Goal: Task Accomplishment & Management: Complete application form

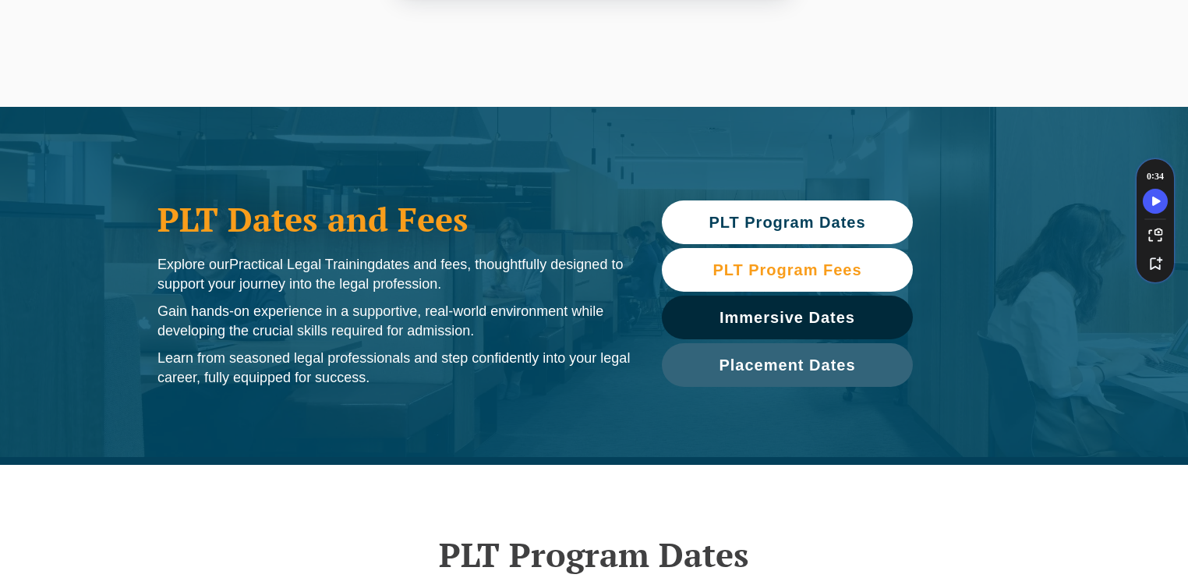
click at [785, 263] on span "PLT Program Fees" at bounding box center [787, 270] width 149 height 16
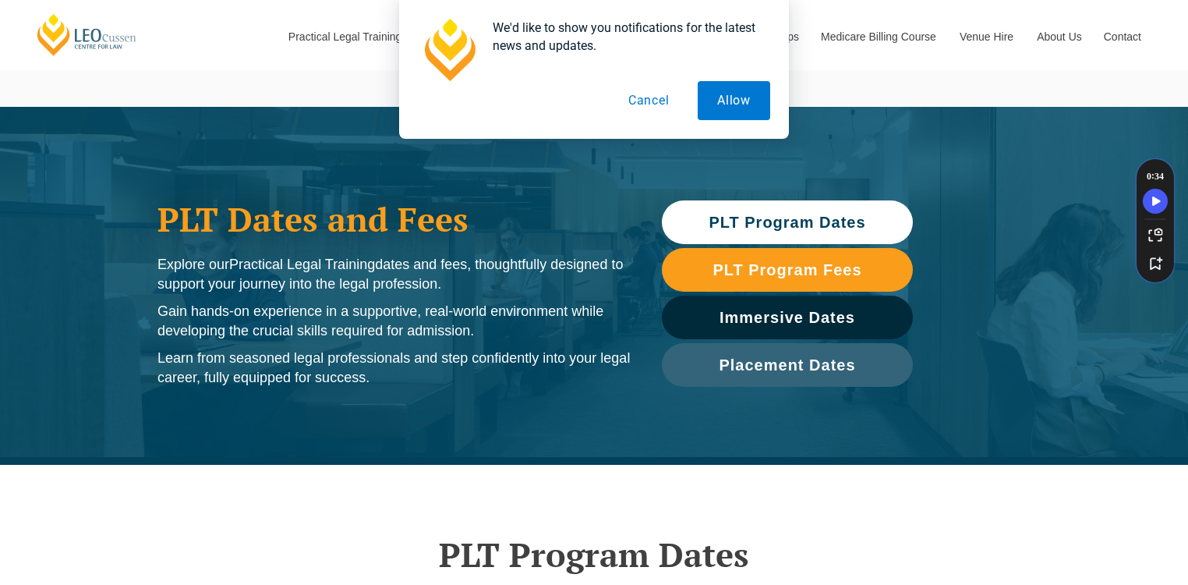
scroll to position [1732, 0]
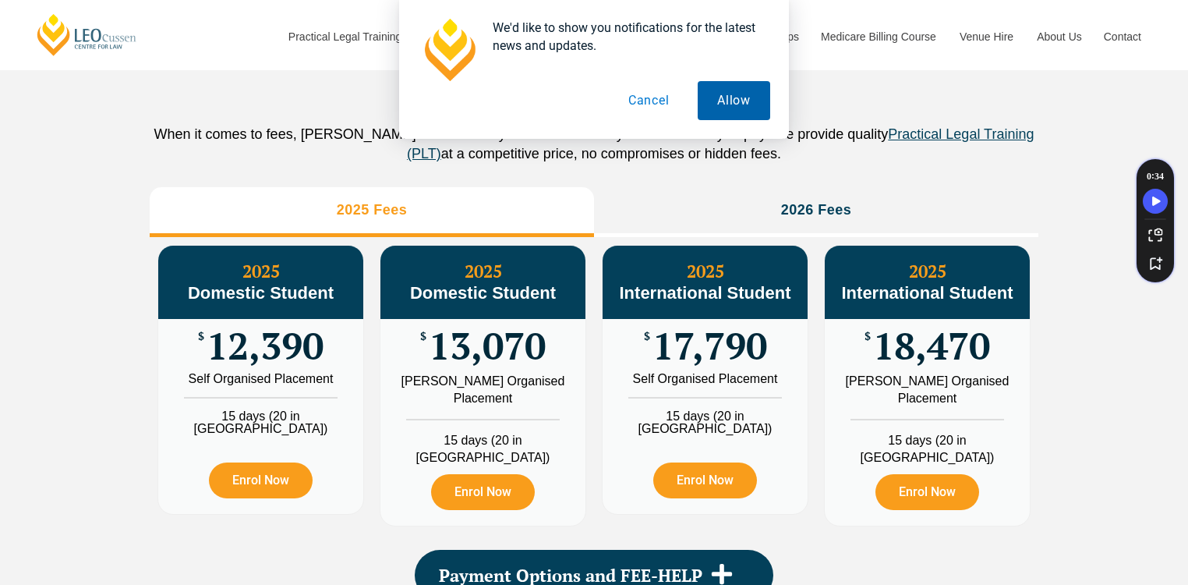
click at [743, 112] on button "Allow" at bounding box center [734, 100] width 73 height 39
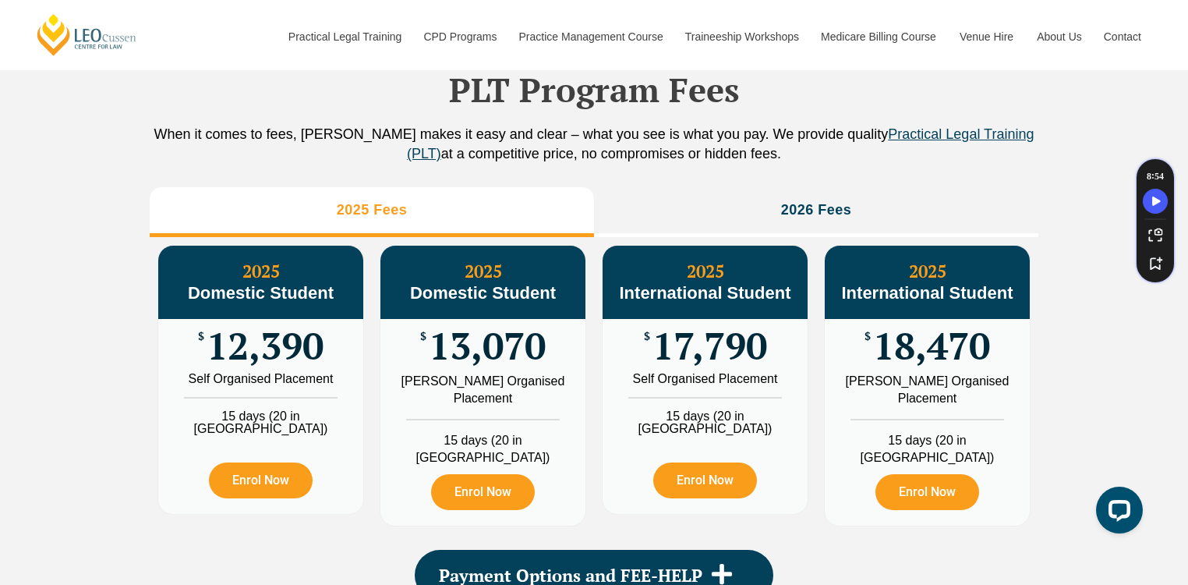
scroll to position [0, 0]
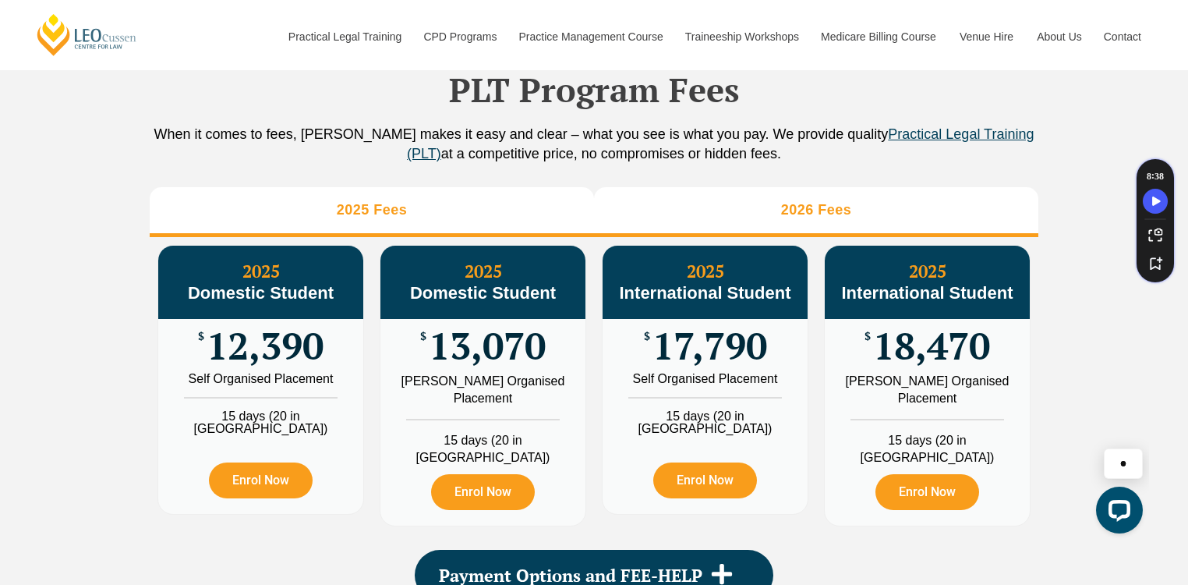
click at [897, 231] on li "2026 Fees" at bounding box center [816, 212] width 444 height 50
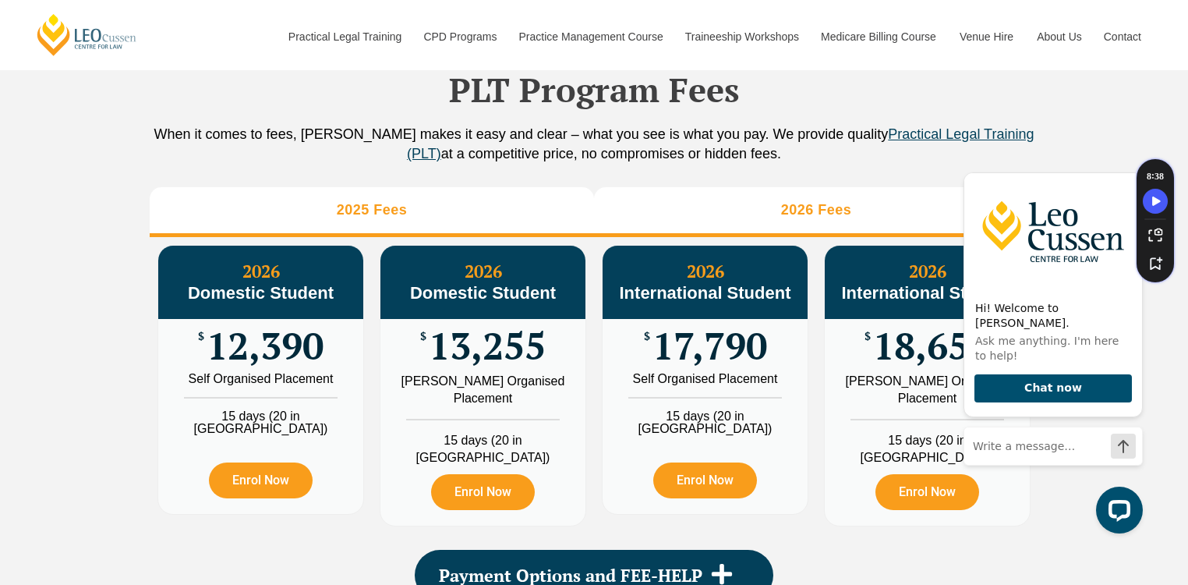
click at [393, 219] on h3 "2025 Fees" at bounding box center [372, 210] width 71 height 18
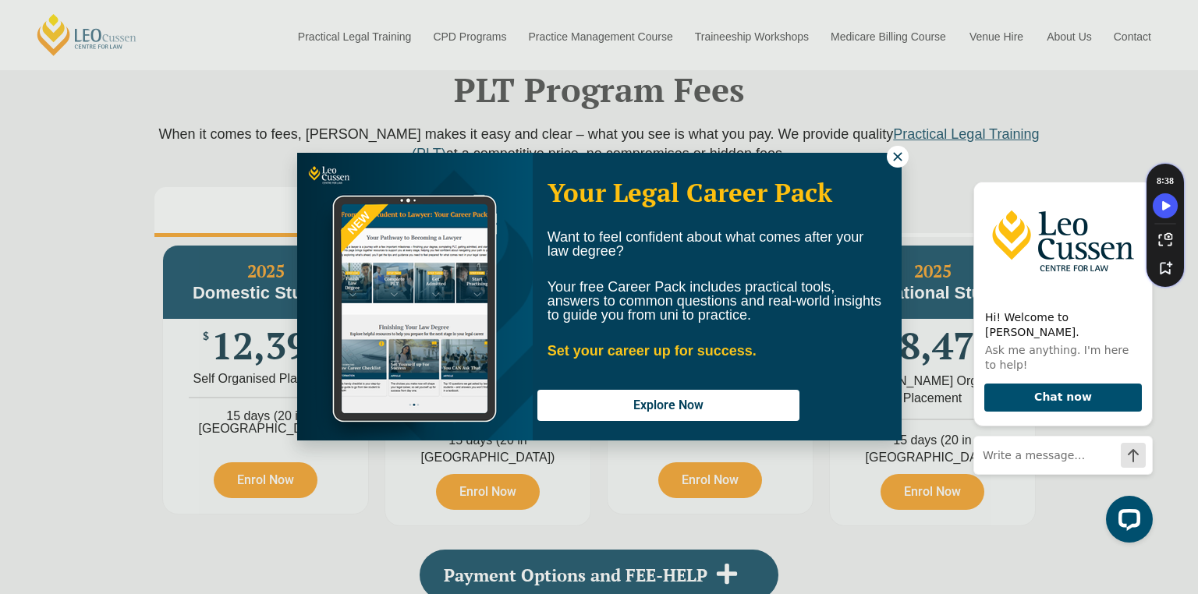
click at [900, 231] on div "Want to feel confident about what comes after your law degree? Your free Career…" at bounding box center [717, 291] width 369 height 140
click at [900, 159] on icon at bounding box center [897, 156] width 9 height 9
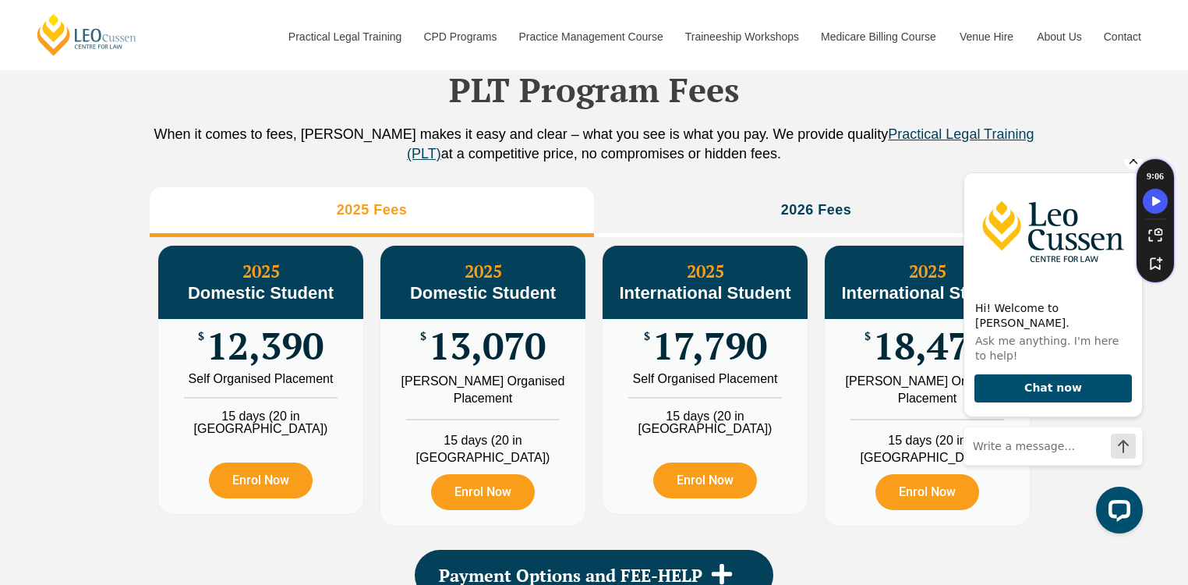
click at [1131, 169] on icon "Hide greeting" at bounding box center [1133, 159] width 19 height 19
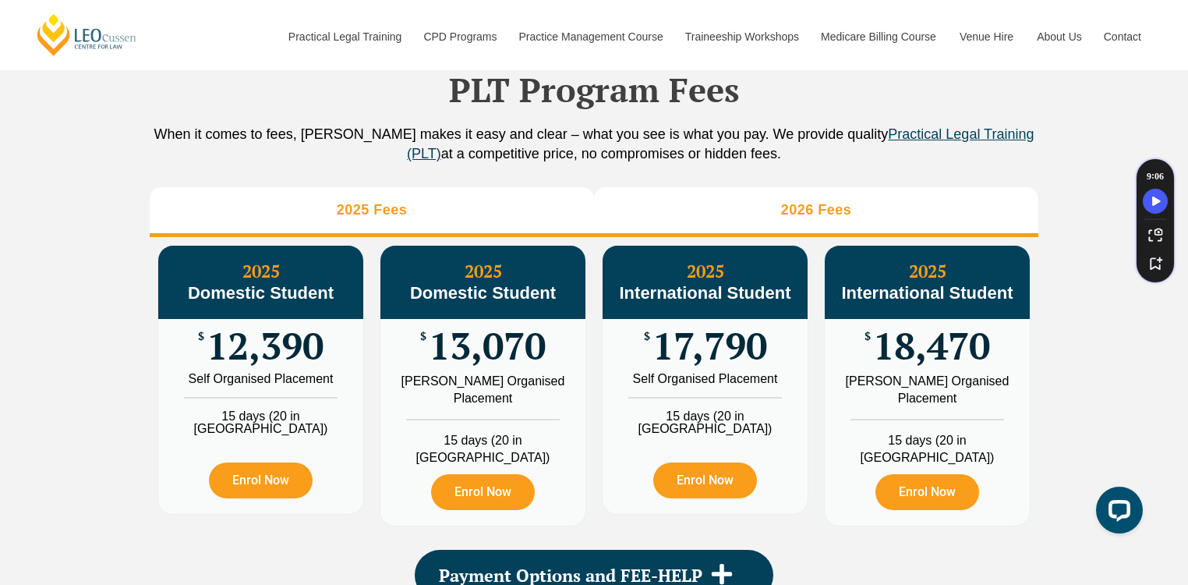
click at [858, 212] on li "2026 Fees" at bounding box center [816, 212] width 444 height 50
click at [429, 206] on li "2025 Fees" at bounding box center [372, 212] width 444 height 50
click at [803, 212] on li "2026 Fees" at bounding box center [816, 212] width 444 height 50
click at [386, 218] on h3 "2025 Fees" at bounding box center [372, 210] width 71 height 18
click at [821, 219] on h3 "2026 Fees" at bounding box center [816, 210] width 71 height 18
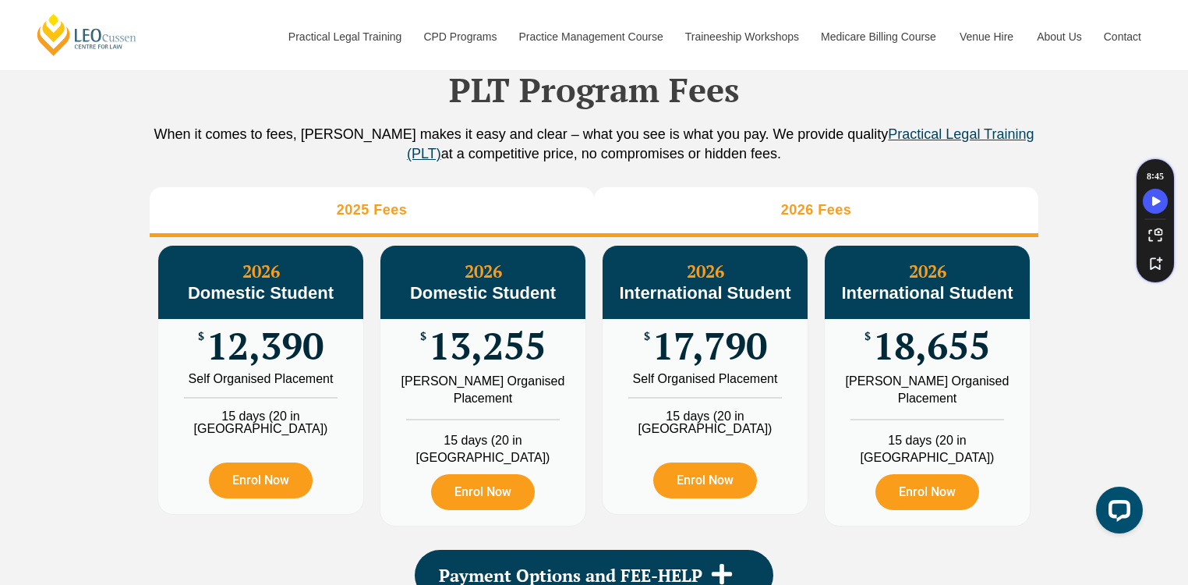
click at [494, 225] on li "2025 Fees" at bounding box center [372, 212] width 444 height 50
click at [849, 237] on li "2026 Fees" at bounding box center [816, 212] width 444 height 50
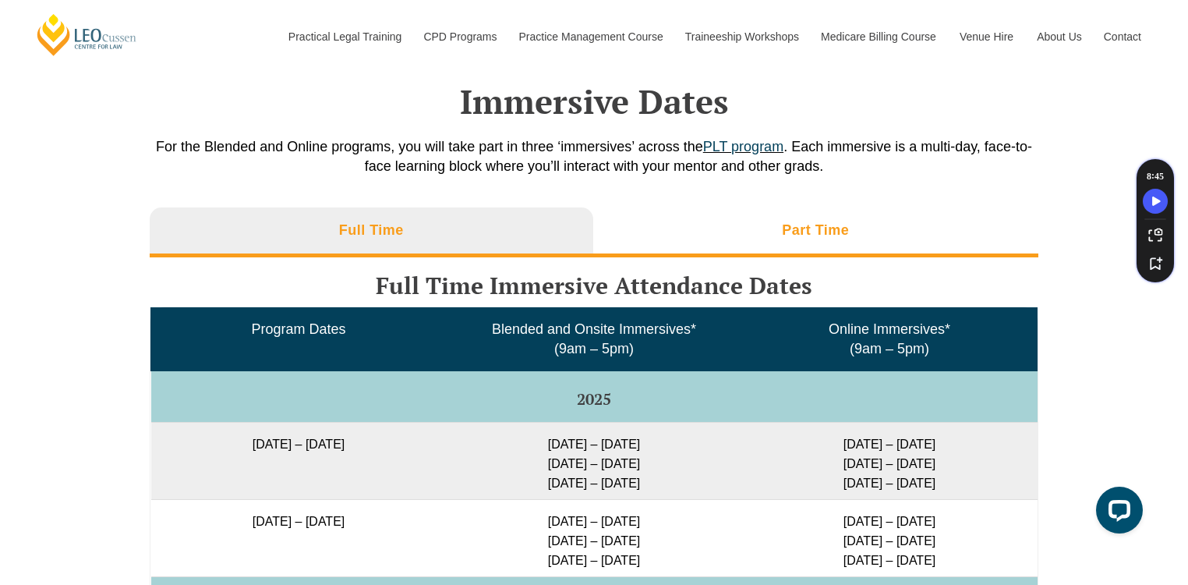
scroll to position [2418, 0]
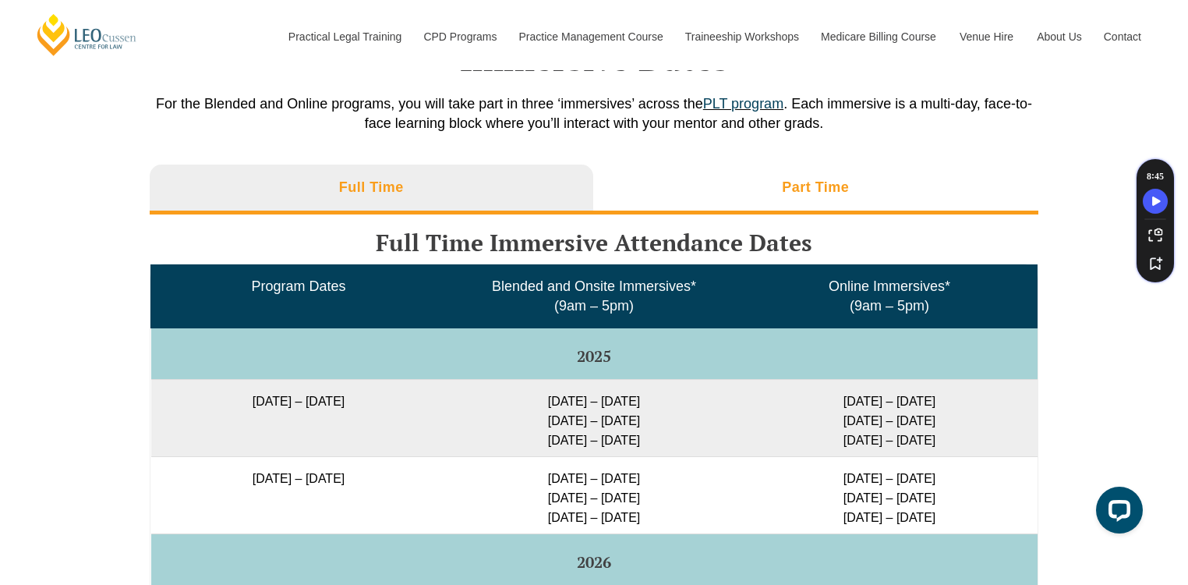
click at [803, 199] on li "Part Time" at bounding box center [816, 190] width 446 height 50
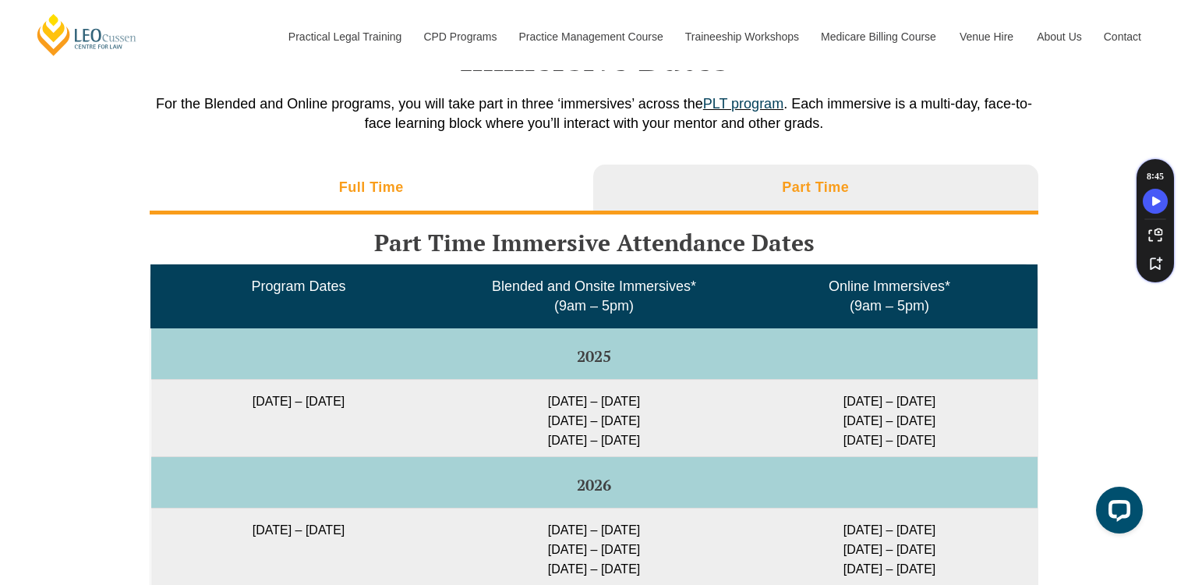
click at [401, 186] on h3 "Full Time" at bounding box center [371, 188] width 65 height 18
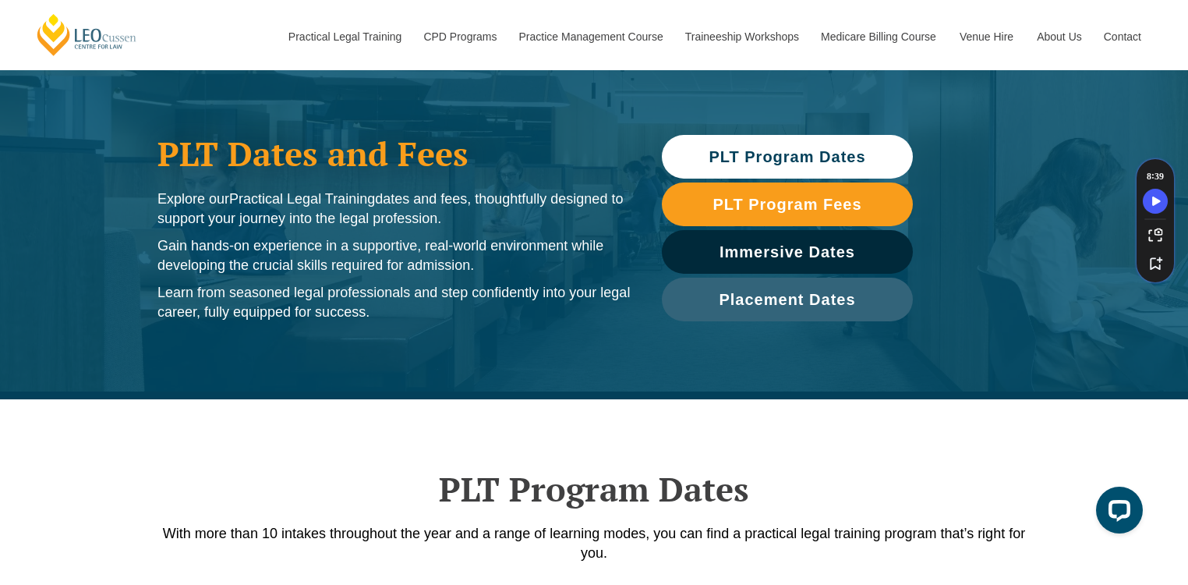
scroll to position [0, 0]
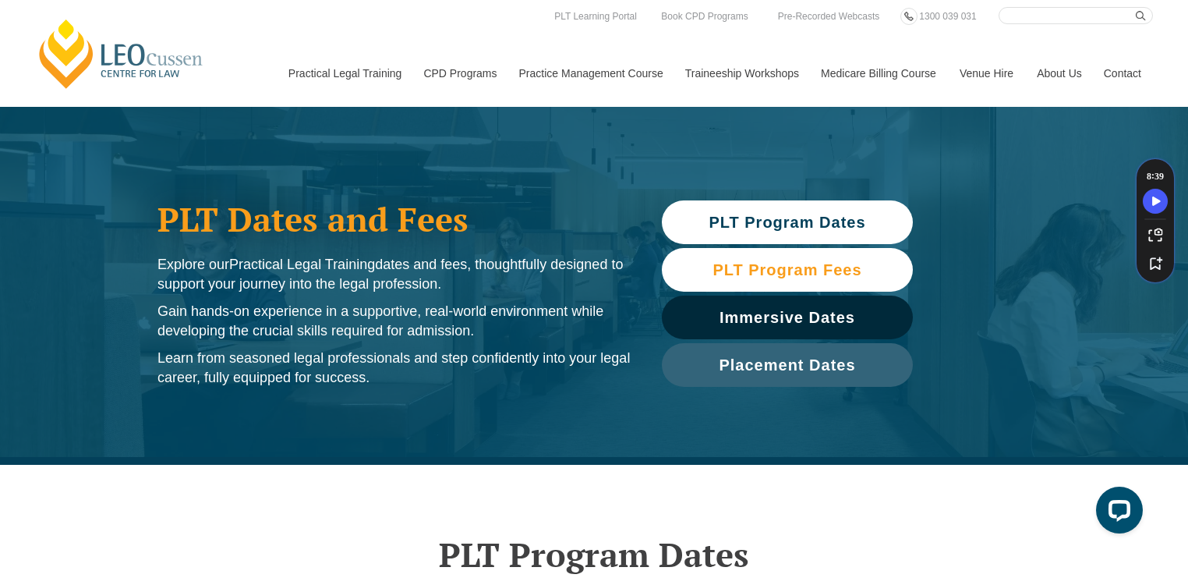
click at [757, 276] on span "PLT Program Fees" at bounding box center [787, 270] width 149 height 16
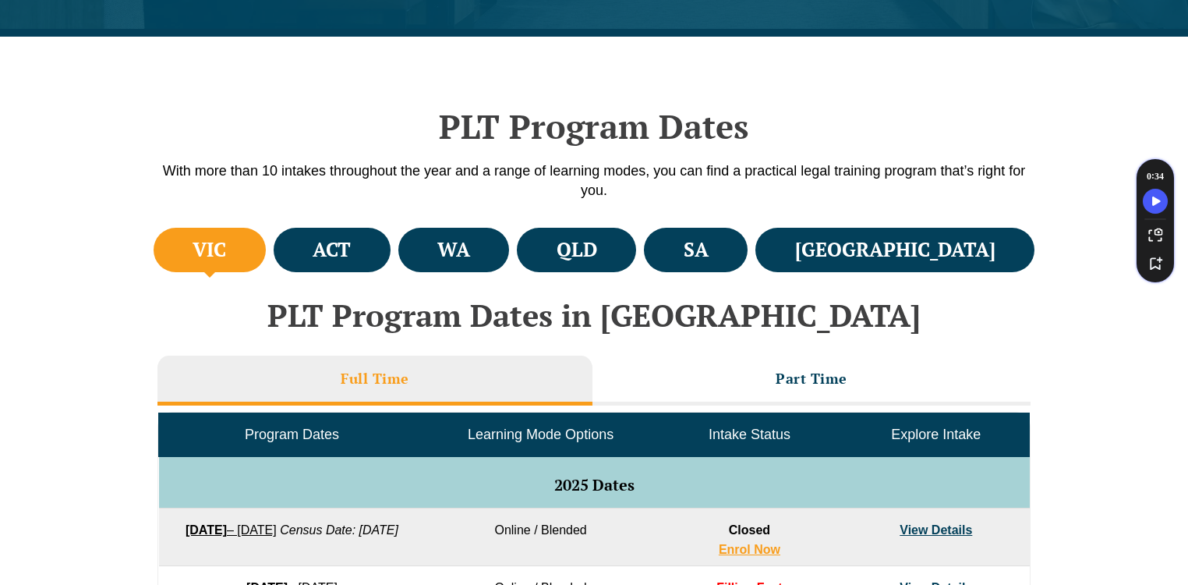
scroll to position [499, 0]
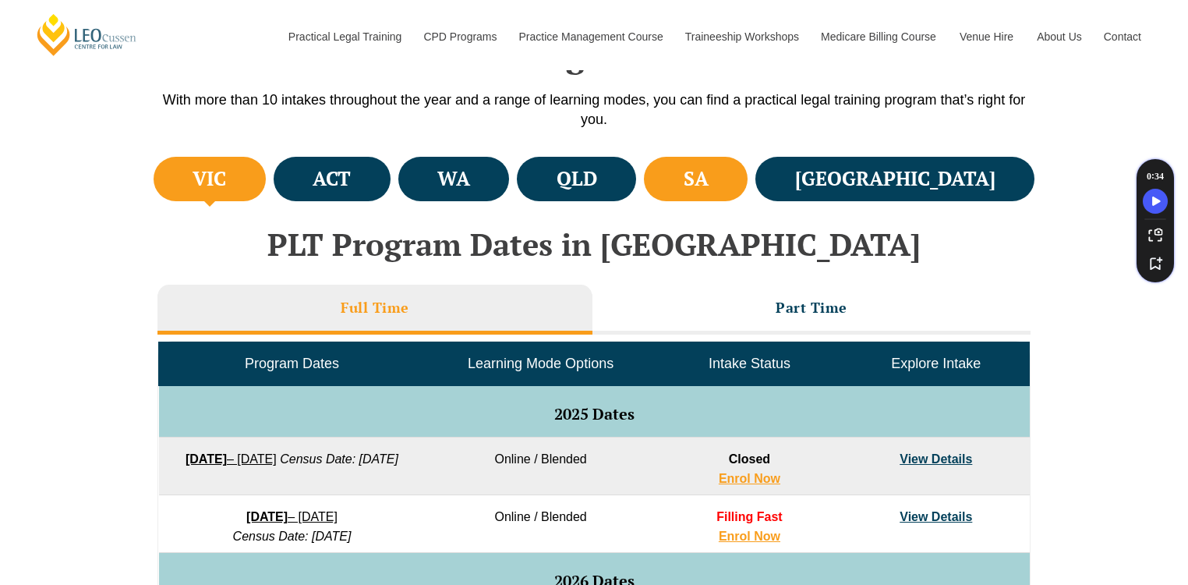
click at [709, 178] on h4 "SA" at bounding box center [696, 179] width 25 height 26
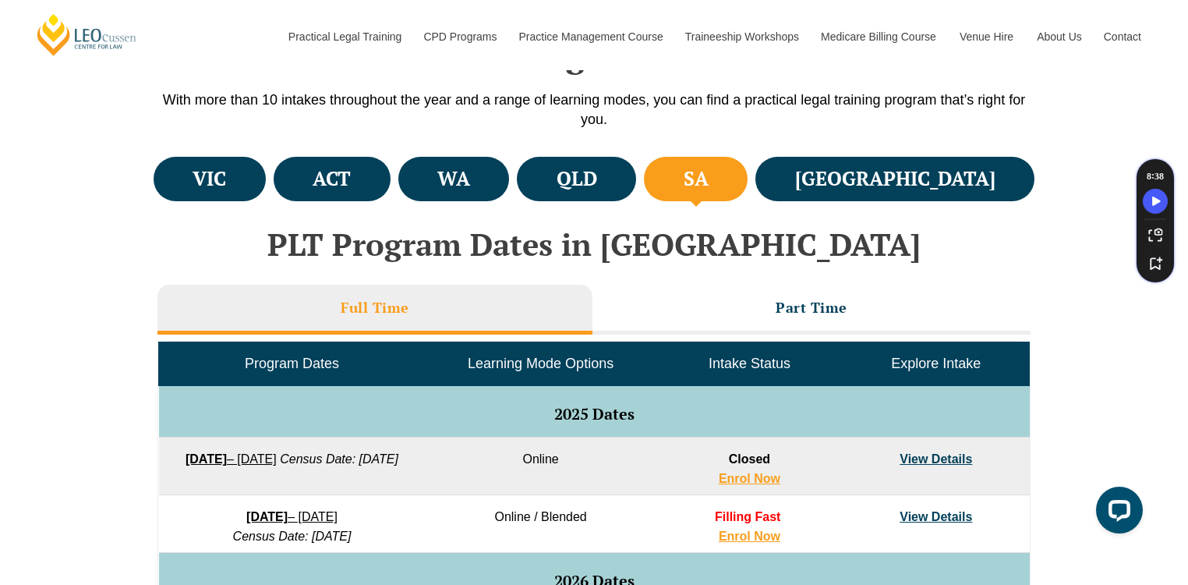
scroll to position [0, 0]
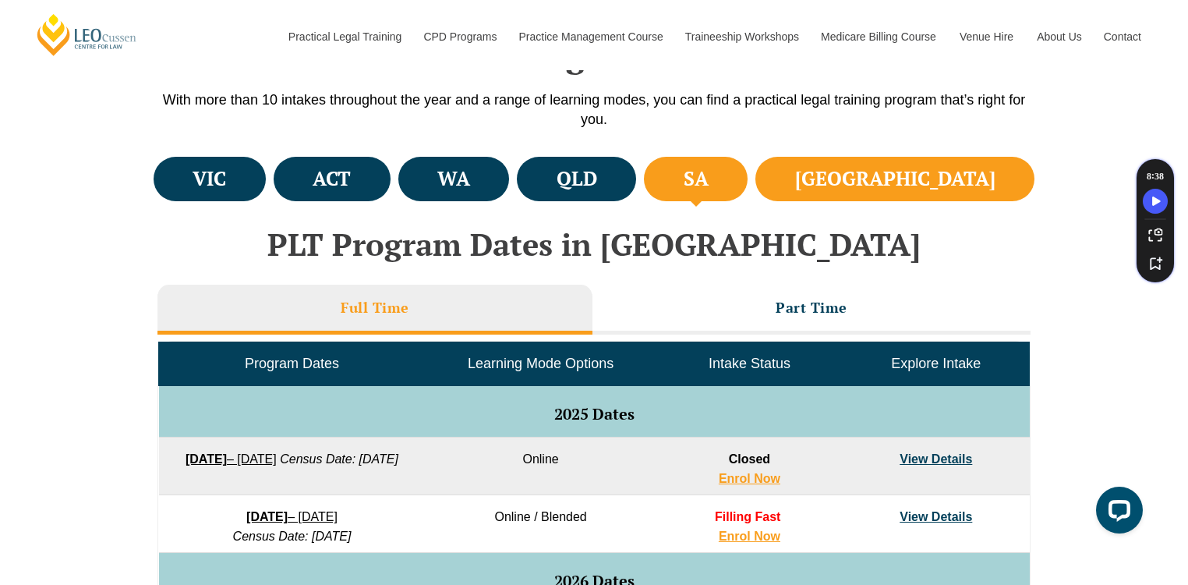
click at [903, 175] on li "NSW" at bounding box center [895, 179] width 279 height 44
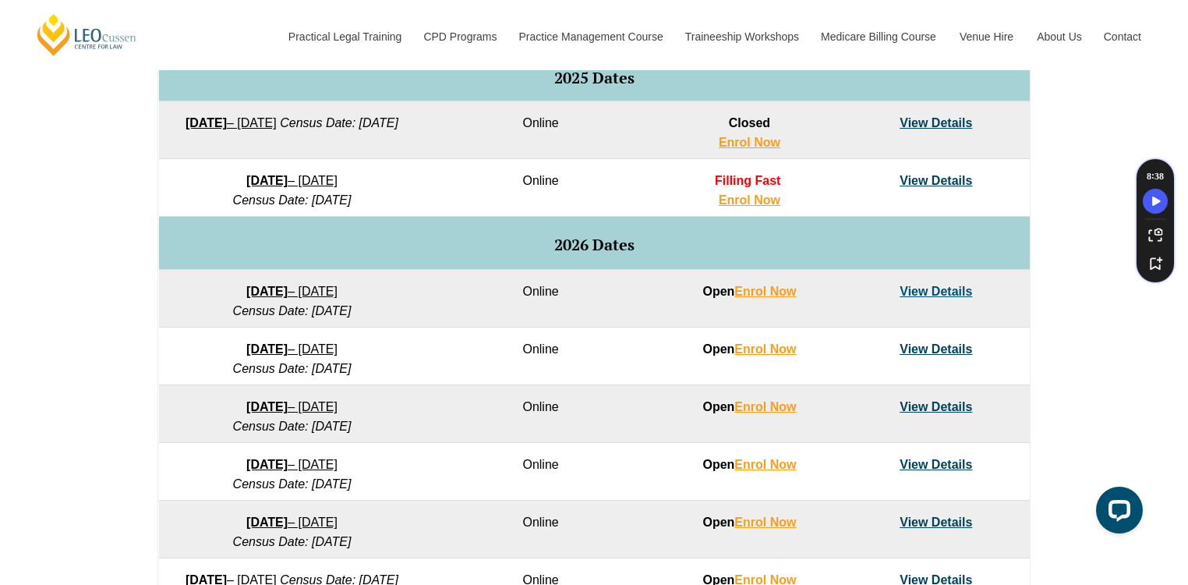
scroll to position [873, 0]
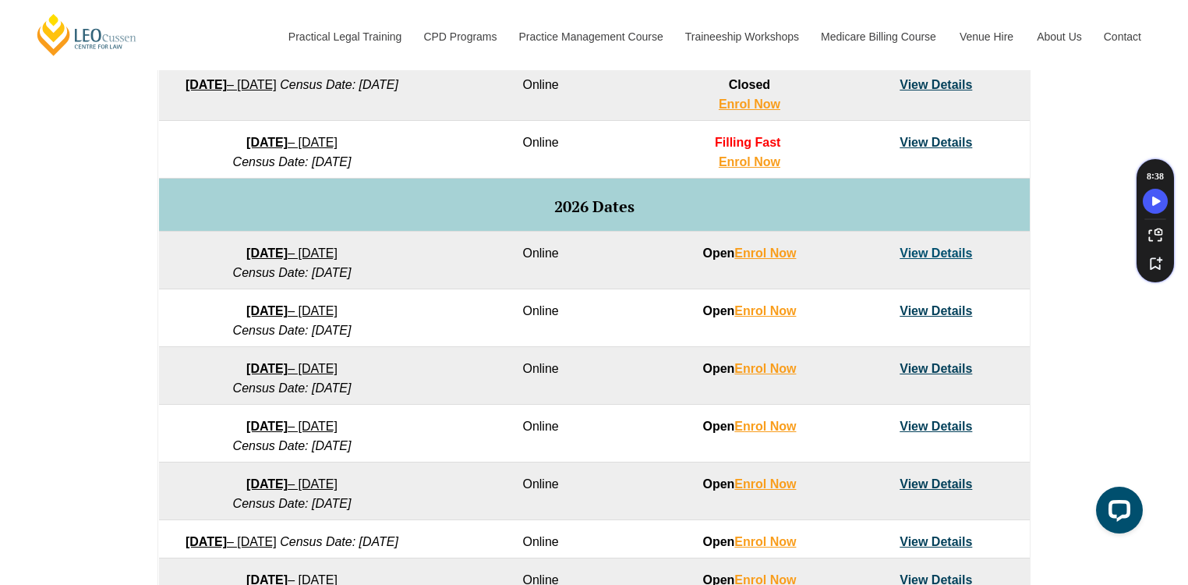
click at [911, 366] on link "View Details" at bounding box center [936, 368] width 73 height 13
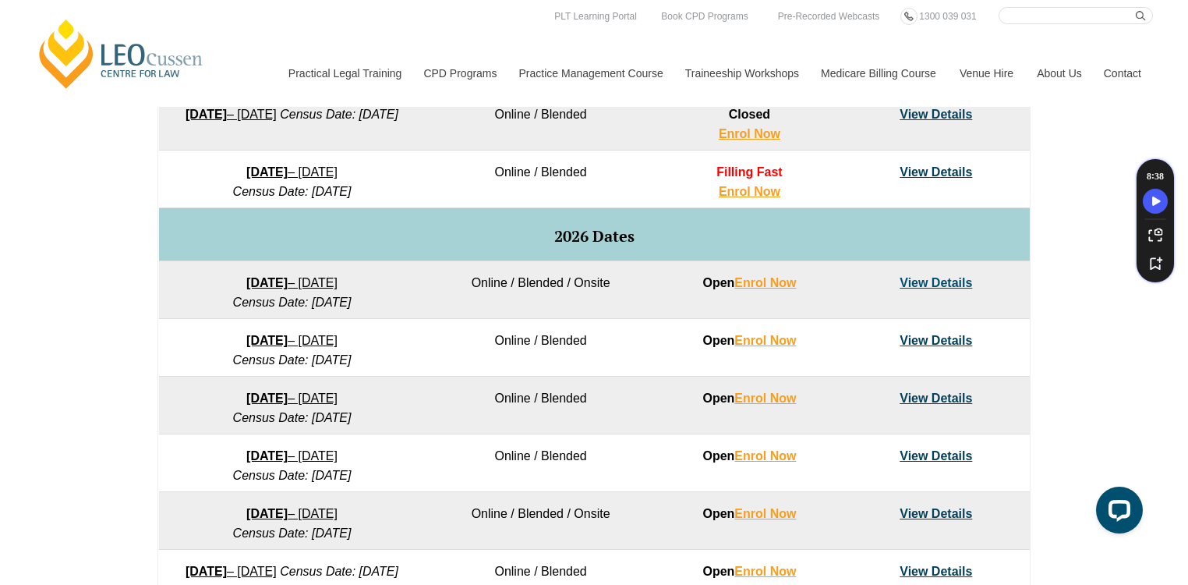
click at [921, 335] on link "View Details" at bounding box center [936, 340] width 73 height 13
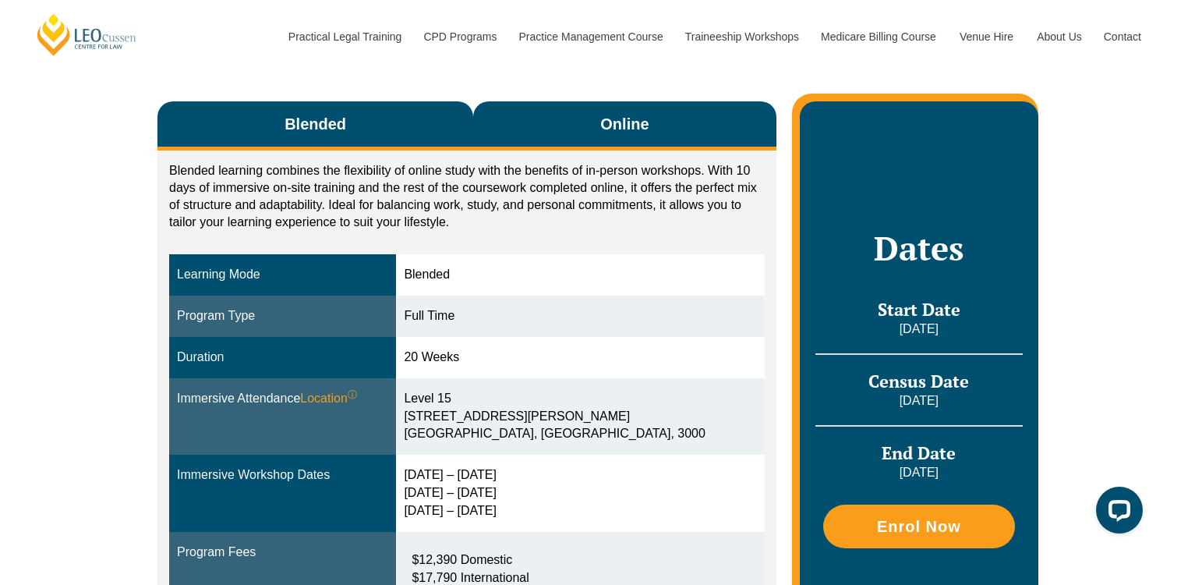
click at [667, 119] on button "Online" at bounding box center [624, 125] width 303 height 49
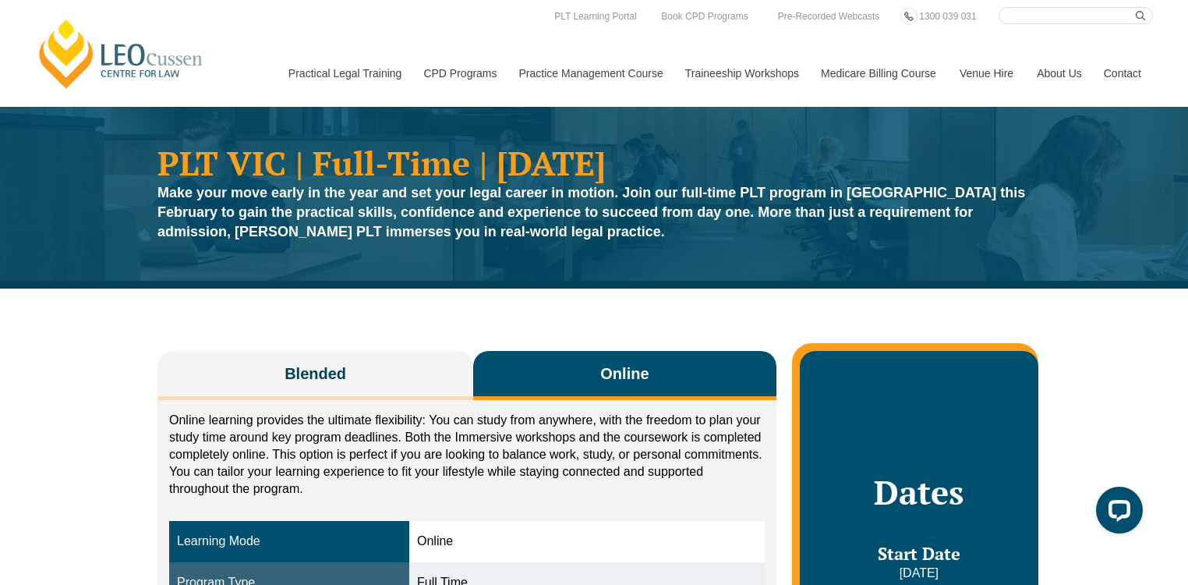
click at [656, 369] on button "Online" at bounding box center [624, 375] width 303 height 49
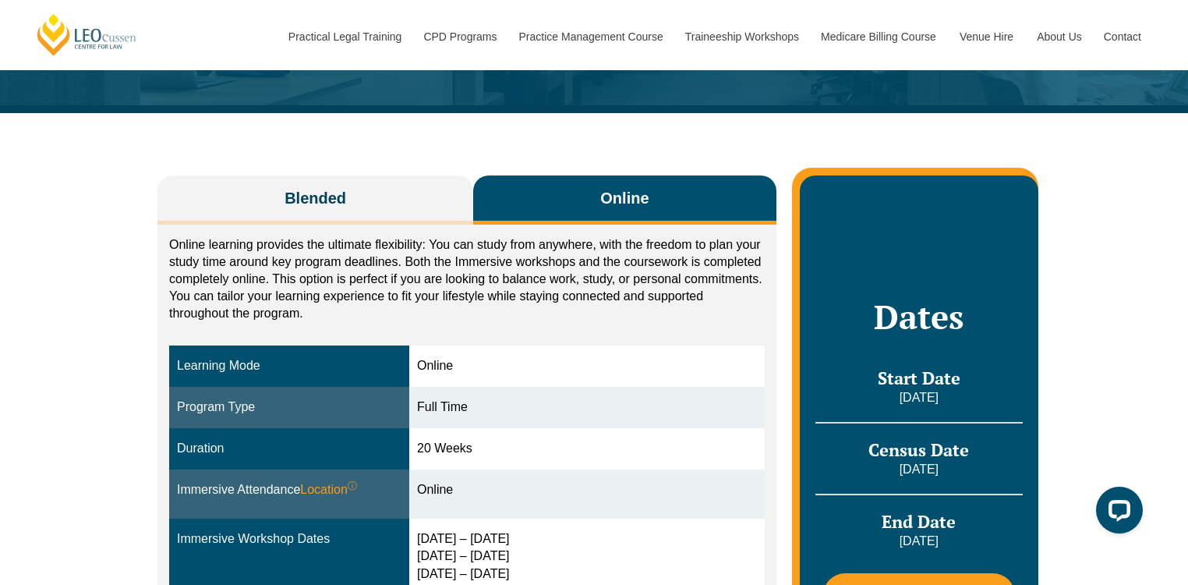
scroll to position [374, 0]
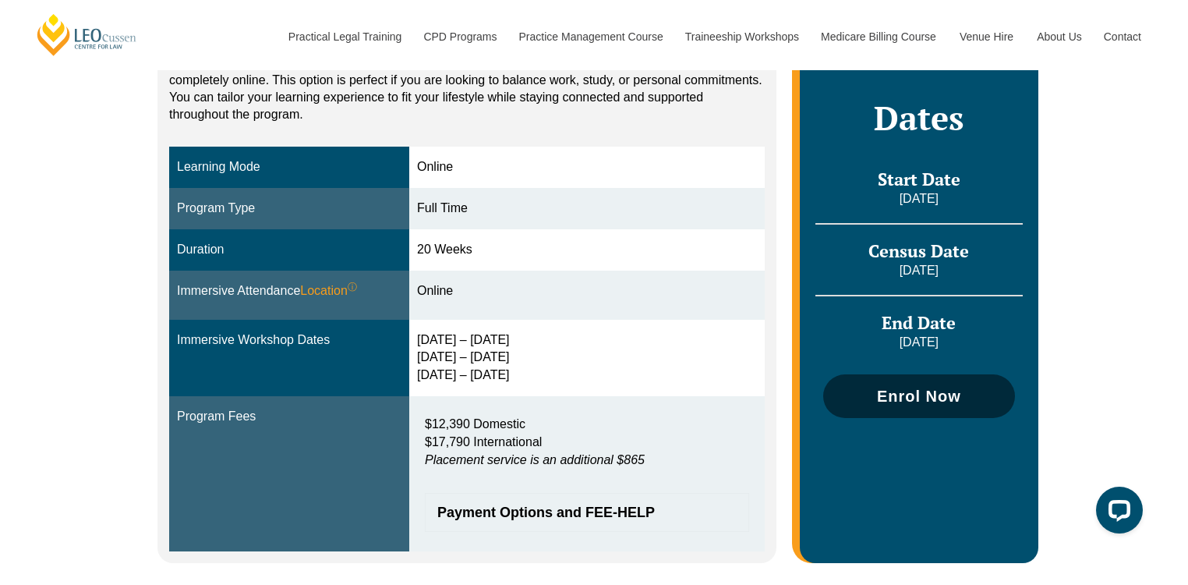
click at [914, 396] on span "Enrol Now" at bounding box center [919, 396] width 84 height 16
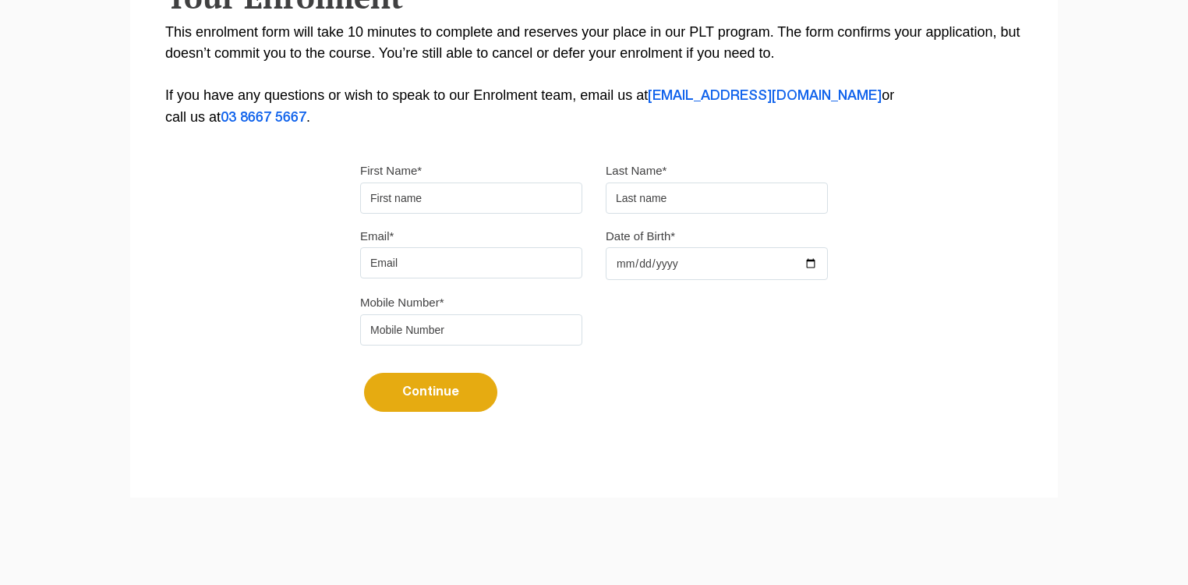
click at [483, 192] on input "First Name*" at bounding box center [471, 197] width 222 height 31
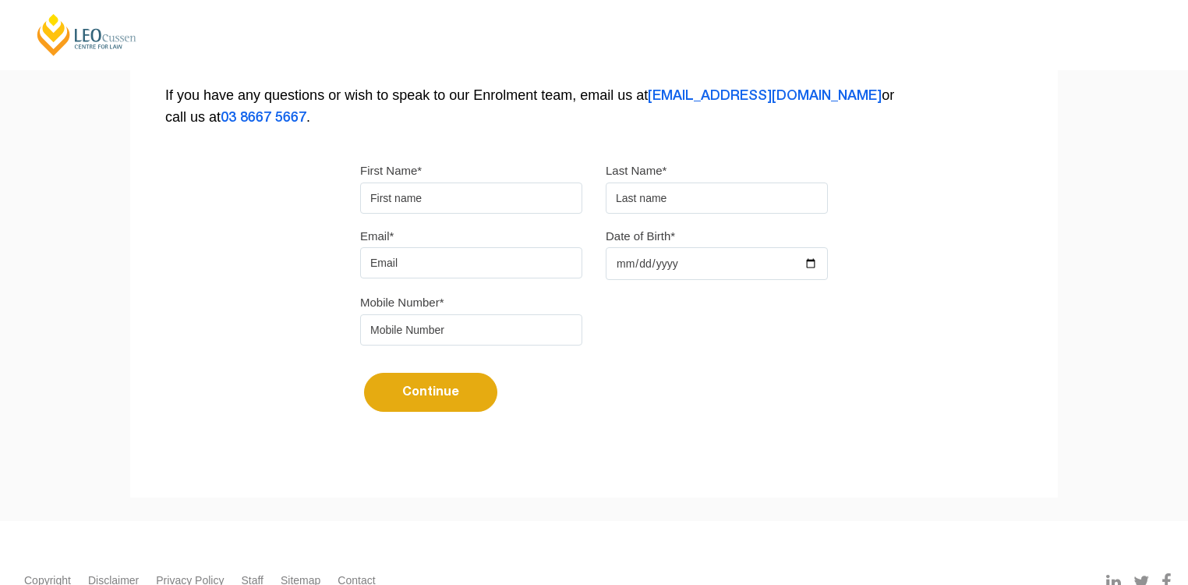
type input "Lei"
type input "He"
type input "helei0089@gmail.com"
type input "0404954818"
click at [666, 263] on input "Date of Birth*" at bounding box center [717, 263] width 222 height 33
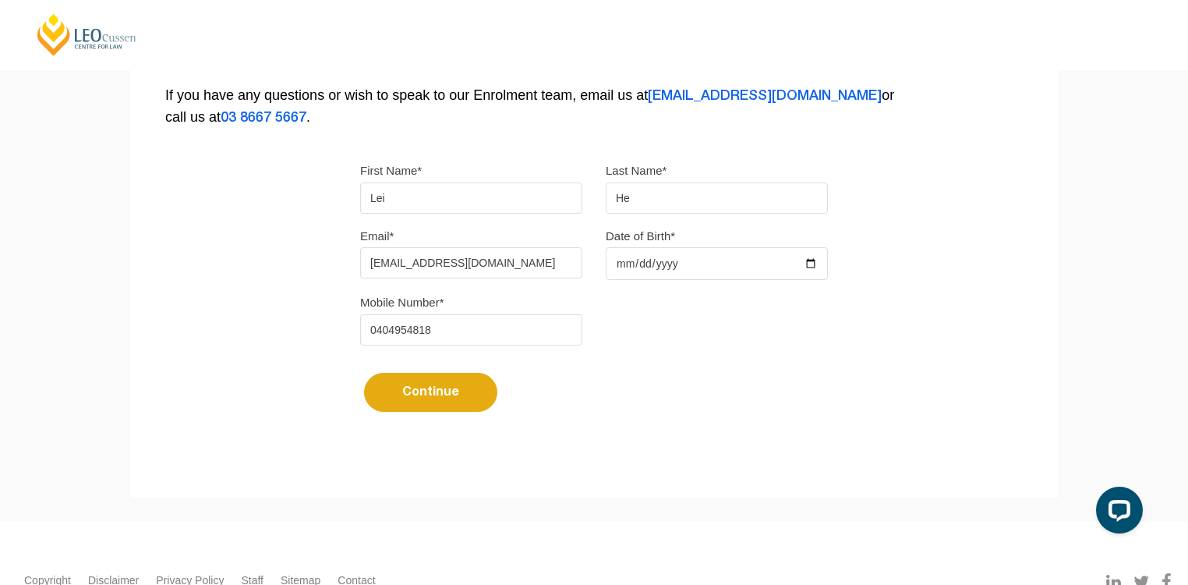
click at [618, 262] on input "Date of Birth*" at bounding box center [717, 263] width 222 height 33
type input "1992-03-11"
click at [430, 391] on button "Continue" at bounding box center [430, 392] width 133 height 39
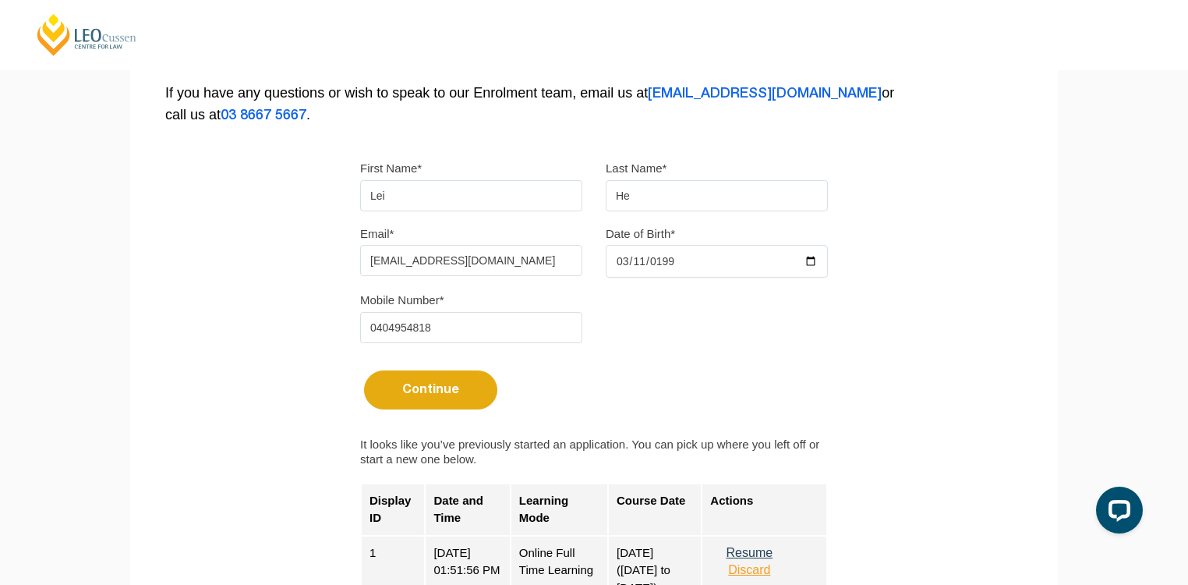
scroll to position [624, 0]
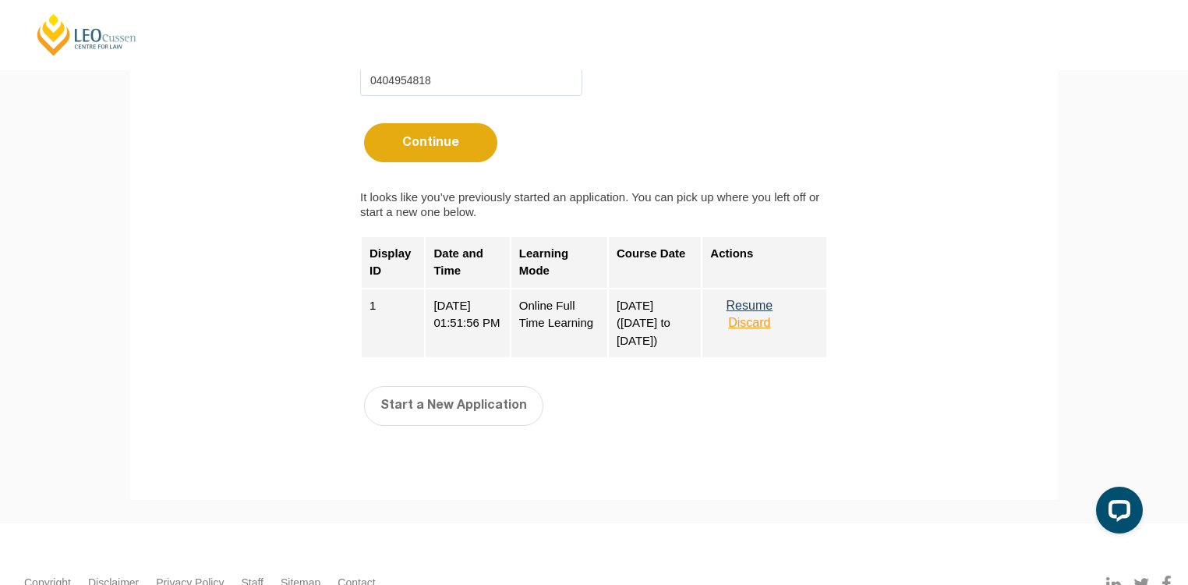
click at [766, 320] on button "Discard" at bounding box center [749, 323] width 78 height 14
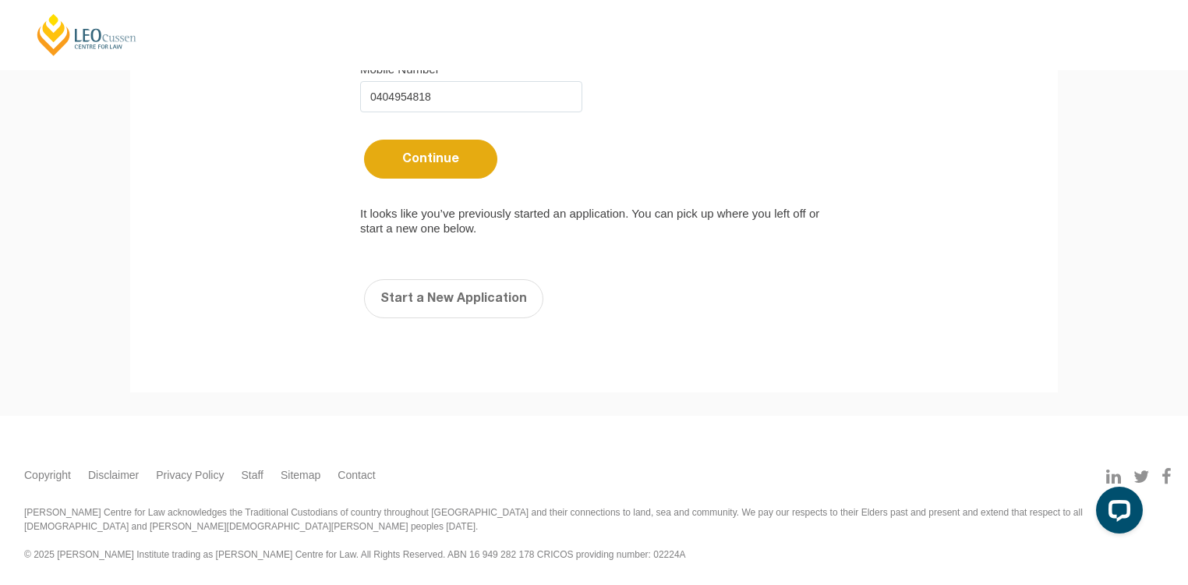
click at [460, 159] on button "Continue" at bounding box center [430, 159] width 133 height 39
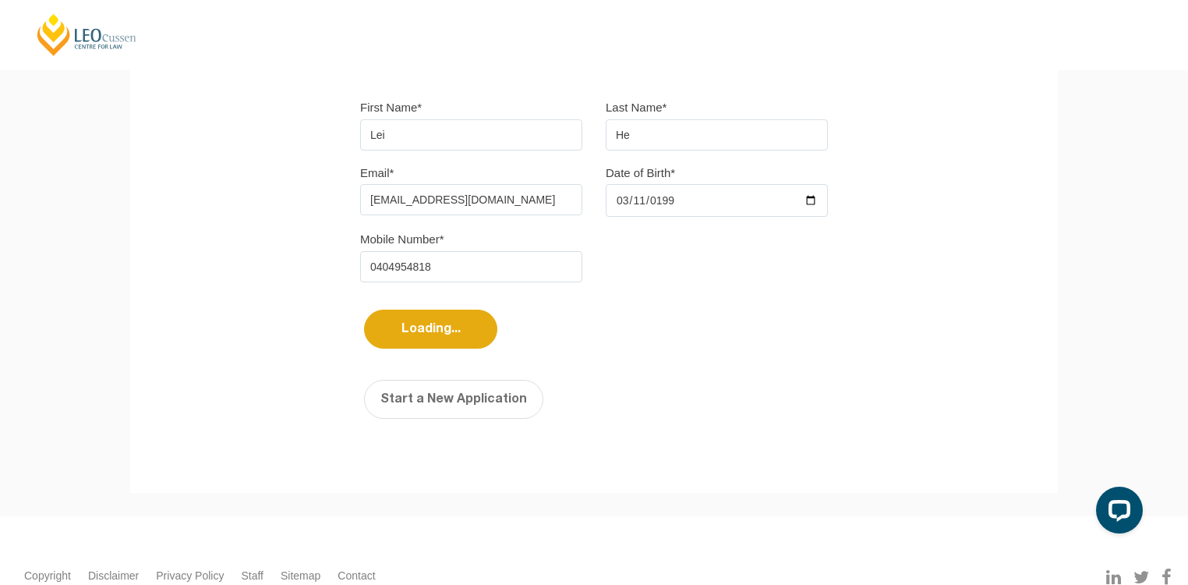
scroll to position [351, 0]
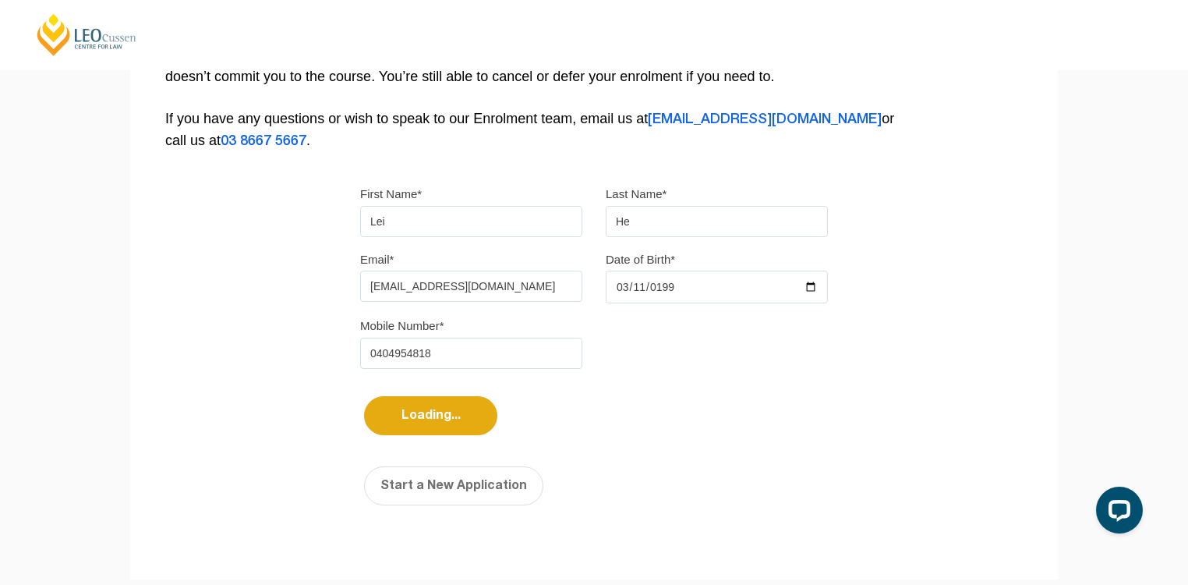
select select
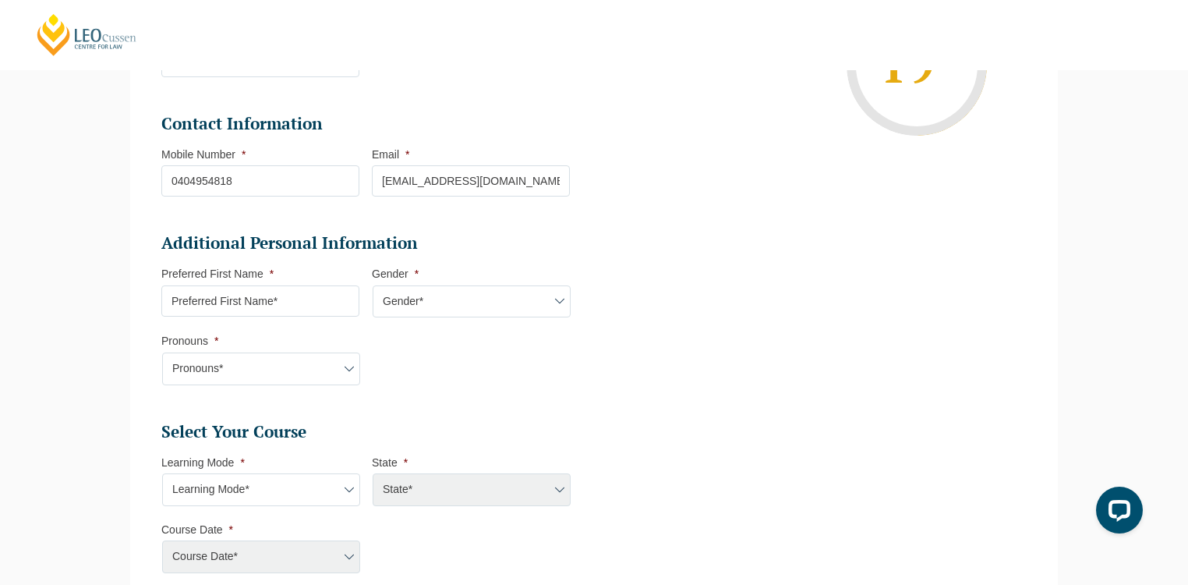
scroll to position [446, 0]
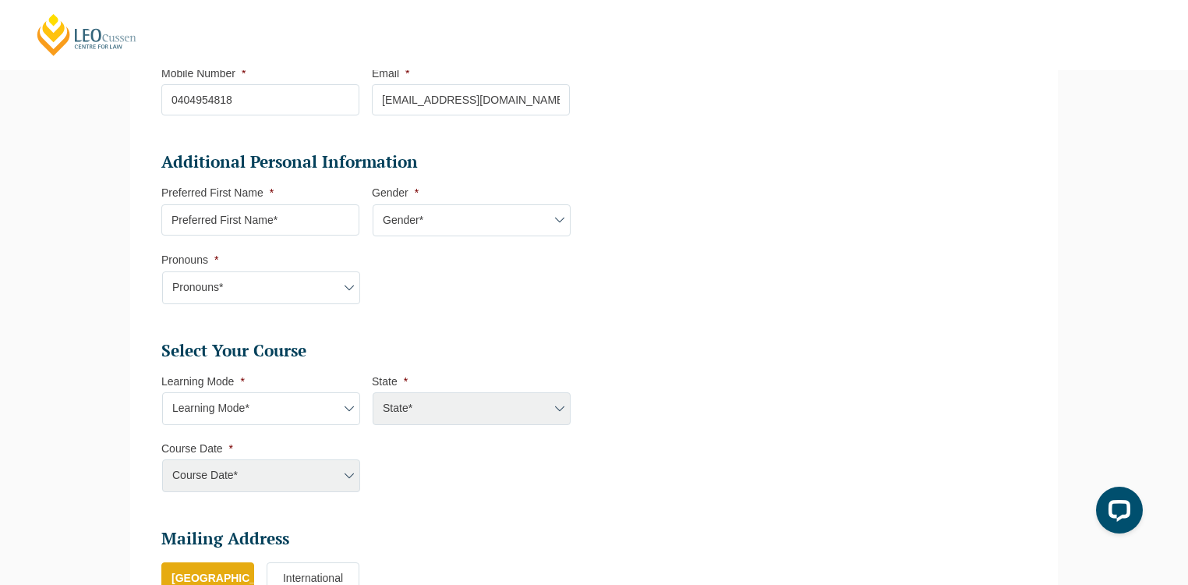
click at [318, 221] on input "Preferred First Name *" at bounding box center [260, 219] width 198 height 31
type input "Lei"
select select "ACT/NSW"
select select
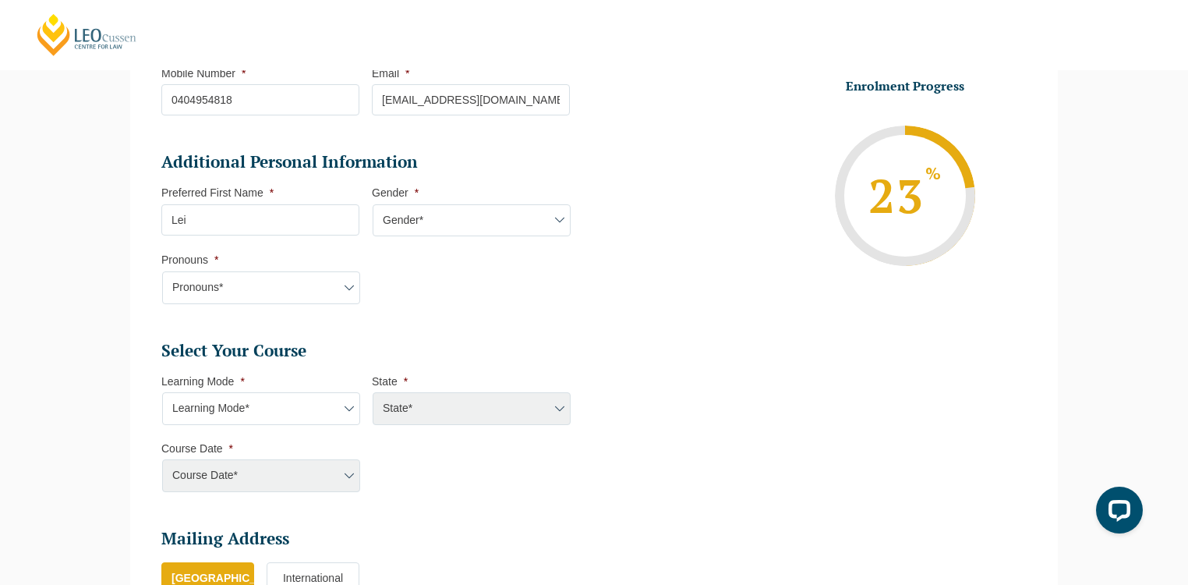
click at [465, 234] on select "Gender* Male Female Nonbinary Intersex Prefer not to disclose Other" at bounding box center [472, 220] width 198 height 33
select select "Male"
click at [373, 204] on select "Gender* Male Female Nonbinary Intersex Prefer not to disclose Other" at bounding box center [472, 220] width 198 height 33
click at [206, 289] on select "Pronouns* She/Her/Hers He/Him/His They/Them/Theirs Other Prefer not to disclose" at bounding box center [261, 287] width 198 height 33
click at [162, 271] on select "Pronouns* She/Her/Hers He/Him/His They/Them/Theirs Other Prefer not to disclose" at bounding box center [261, 287] width 198 height 33
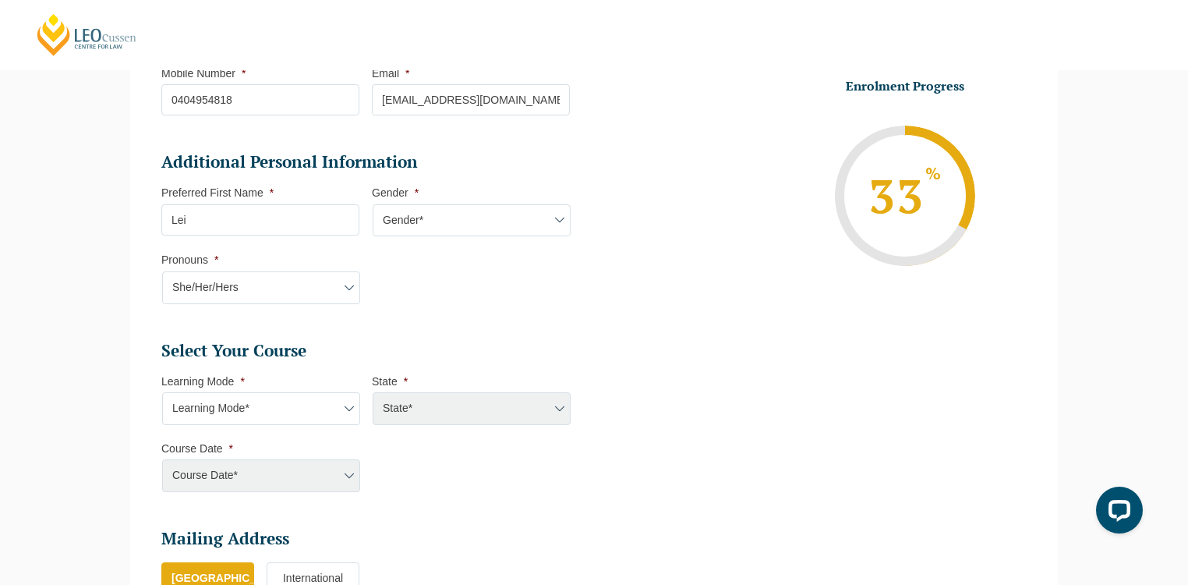
click at [246, 284] on select "Pronouns* She/Her/Hers He/Him/His They/Them/Theirs Other Prefer not to disclose" at bounding box center [261, 287] width 198 height 33
select select "He/Him/His"
click at [162, 271] on select "Pronouns* She/Her/Hers He/Him/His They/Them/Theirs Other Prefer not to disclose" at bounding box center [261, 287] width 198 height 33
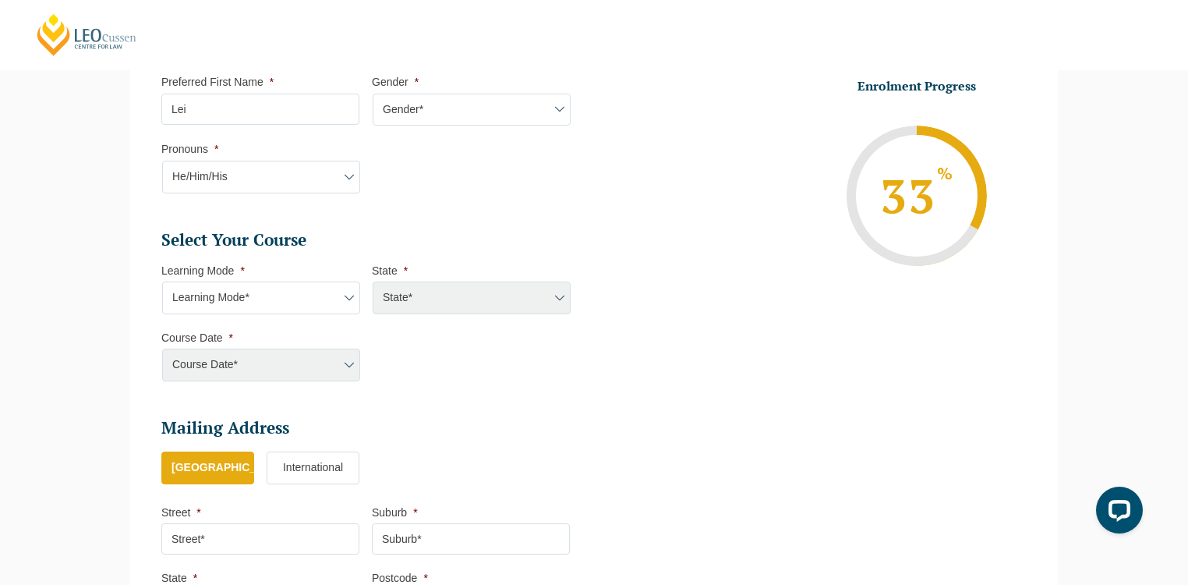
scroll to position [571, 0]
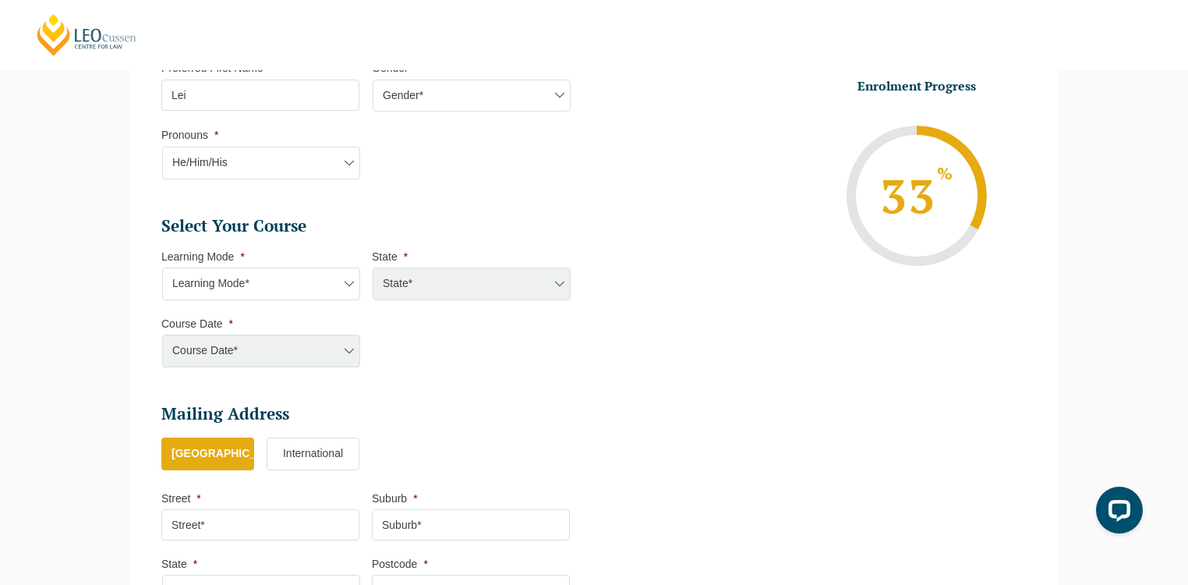
click at [314, 284] on select "Learning Mode* Online Full Time Learning Online Part Time Learning Blended Full…" at bounding box center [261, 283] width 198 height 33
select select "Online Full Time Learning"
click at [162, 267] on select "Learning Mode* Online Full Time Learning Online Part Time Learning Blended Full…" at bounding box center [261, 283] width 198 height 33
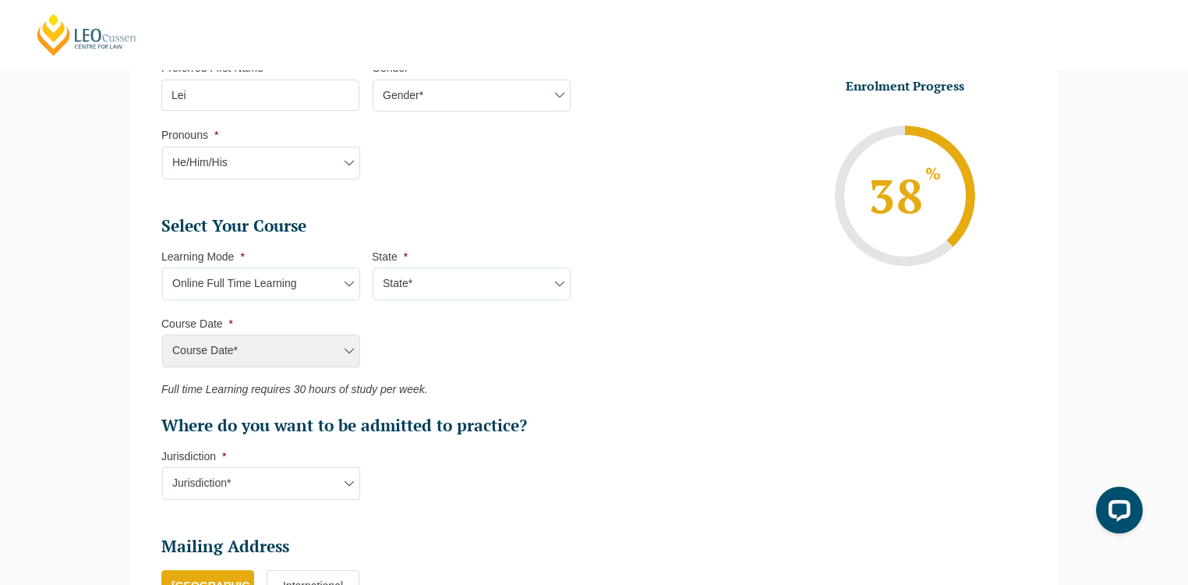
click at [476, 283] on select "State* National (ACT/NSW, VIC, QLD, SA, WA)" at bounding box center [472, 283] width 198 height 33
select select "National (ACT/NSW, VIC, QLD, SA, WA)"
click at [373, 267] on select "State* National (ACT/NSW, VIC, QLD, SA, WA)" at bounding box center [472, 283] width 198 height 33
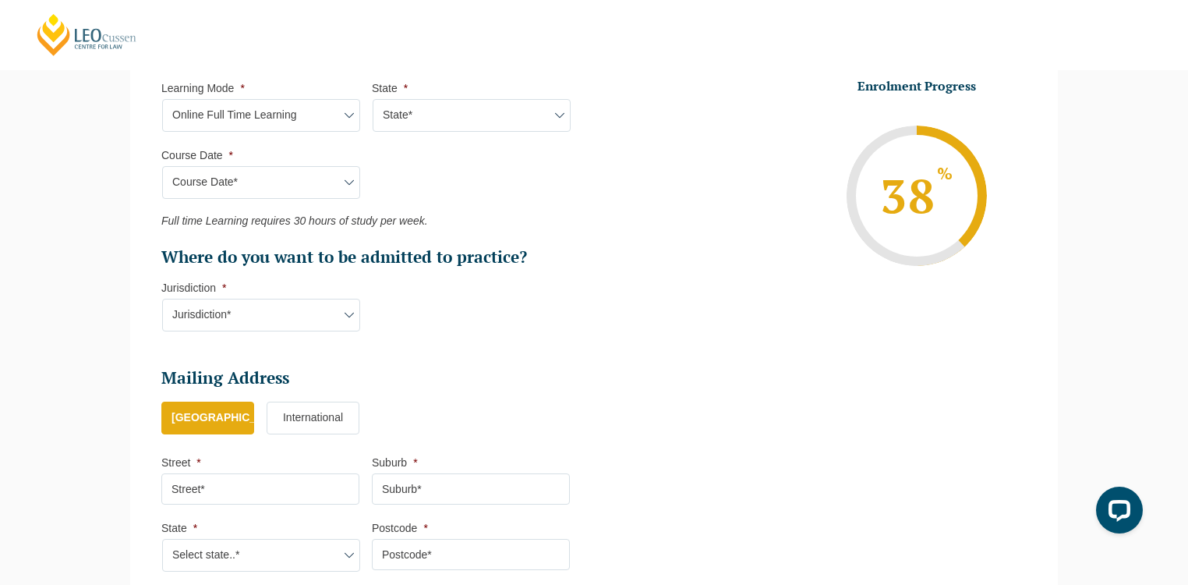
scroll to position [758, 0]
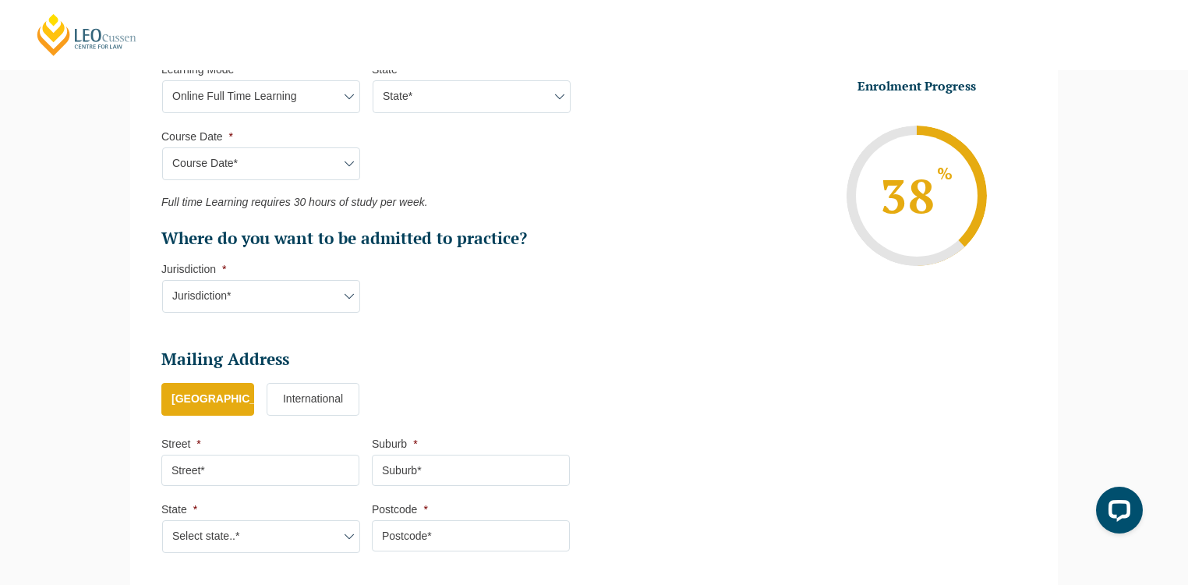
click at [309, 161] on select "Course Date* December 2025 (08-Dec-2025 to 16-May-2026) January 2026 (27-Jan-20…" at bounding box center [261, 163] width 198 height 33
select select "February 2026 (16-Feb-2026 to 03-Jul-2026)"
click at [162, 147] on select "Course Date* December 2025 (08-Dec-2025 to 16-May-2026) January 2026 (27-Jan-20…" at bounding box center [261, 163] width 198 height 33
type input "Intake 03 February 2026 FT"
type input "Practical Legal Training (NAT)"
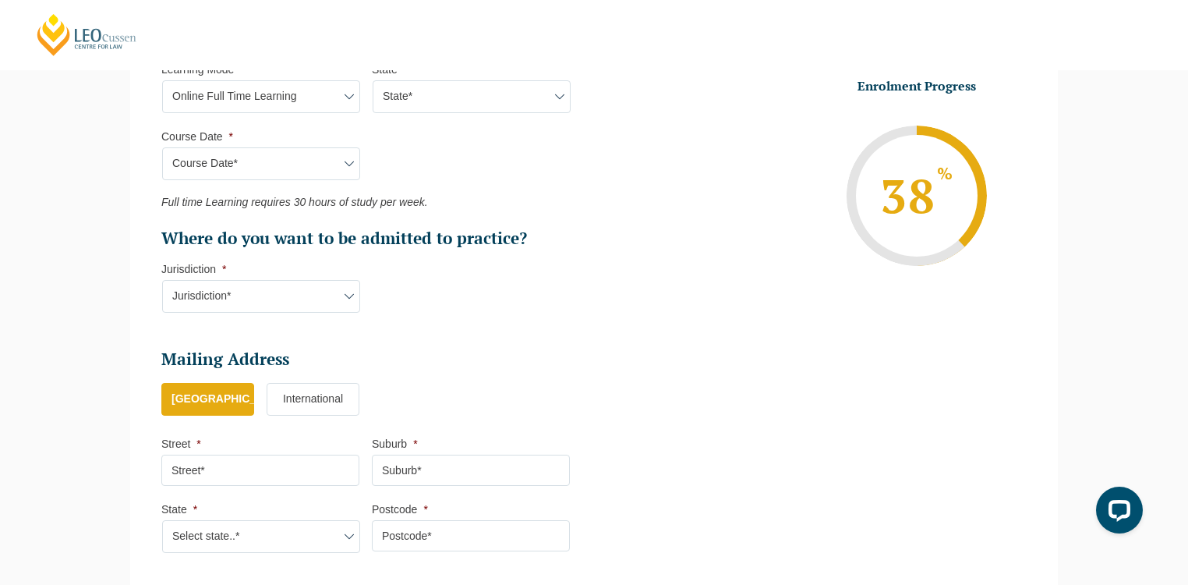
select select "NAT PLT (FEB) 2026 Full Time Online"
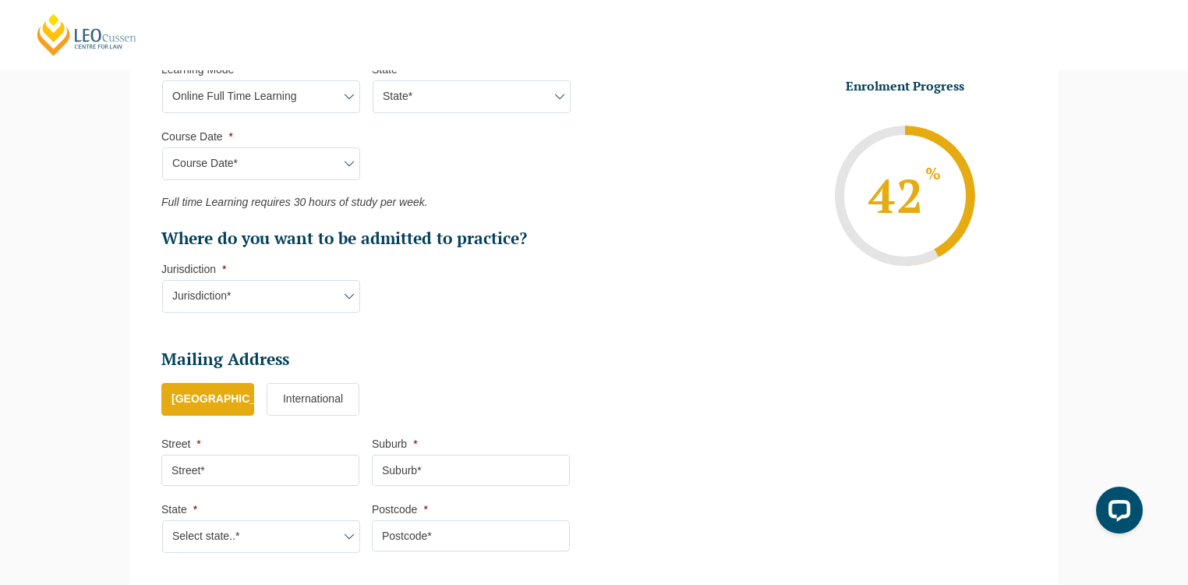
click at [266, 296] on select "Jurisdiction* VIC ACT/NSW SA WA QLD" at bounding box center [261, 296] width 198 height 33
select select "ACT/NSW"
click at [162, 280] on select "Jurisdiction* VIC ACT/NSW SA WA QLD" at bounding box center [261, 296] width 198 height 33
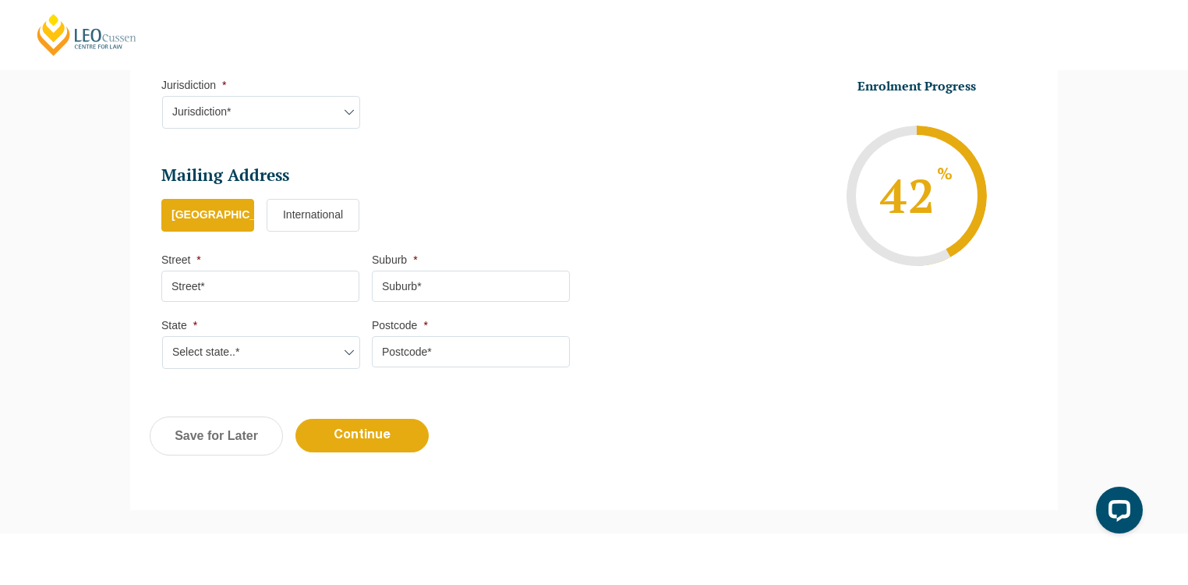
scroll to position [1007, 0]
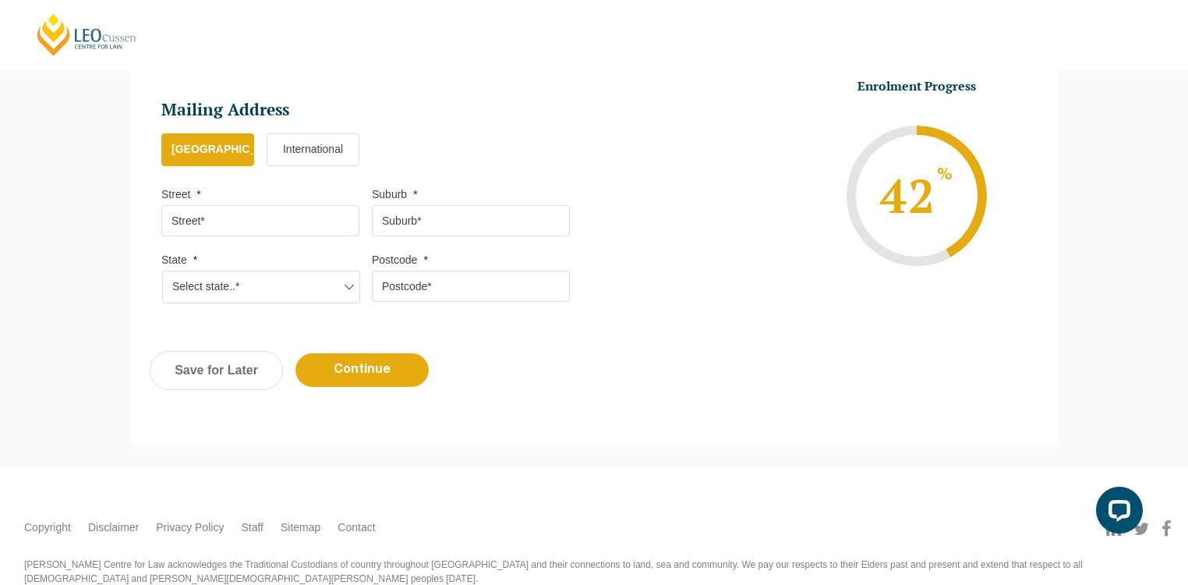
click at [263, 214] on input "Street *" at bounding box center [260, 220] width 198 height 31
type input "910/79-81 berry street, North Sydney"
type input "Sydney"
select select "NSW"
type input "2060"
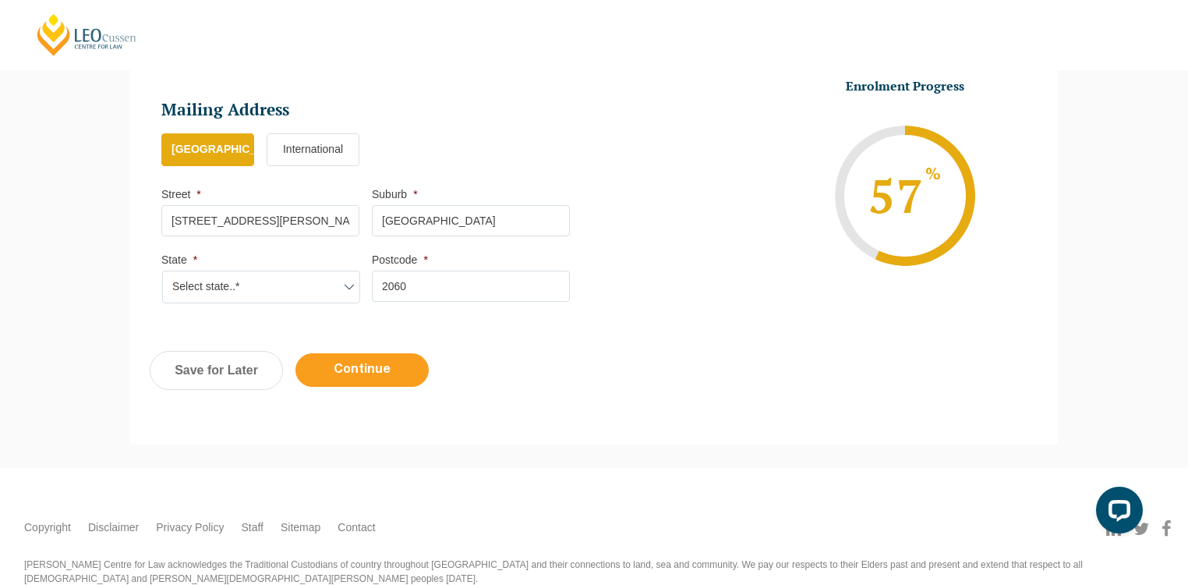
click at [391, 374] on input "Continue" at bounding box center [362, 370] width 133 height 34
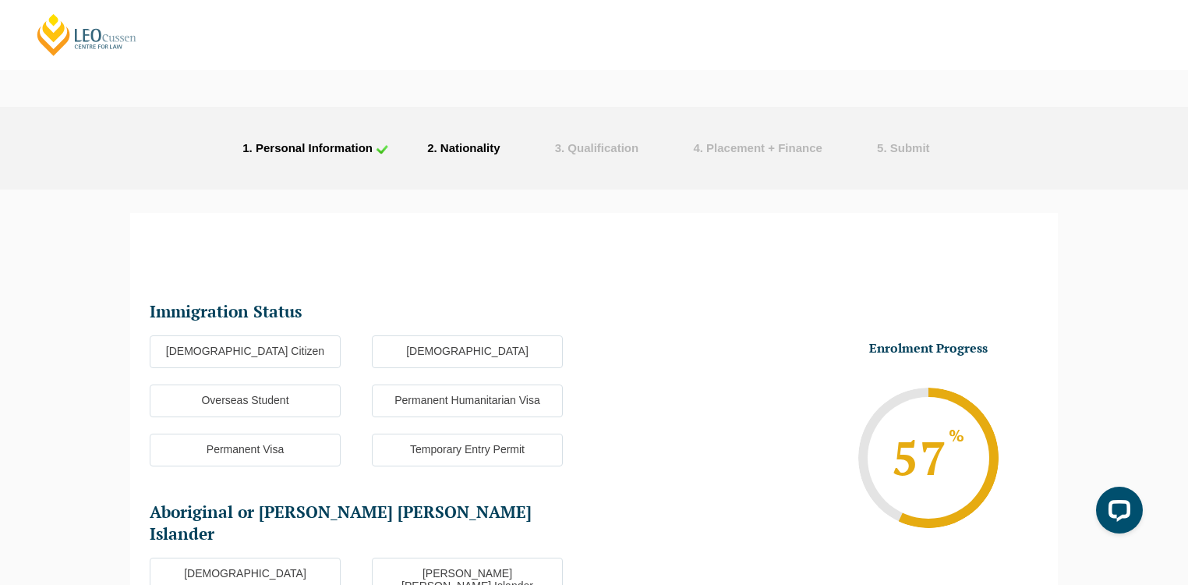
scroll to position [125, 0]
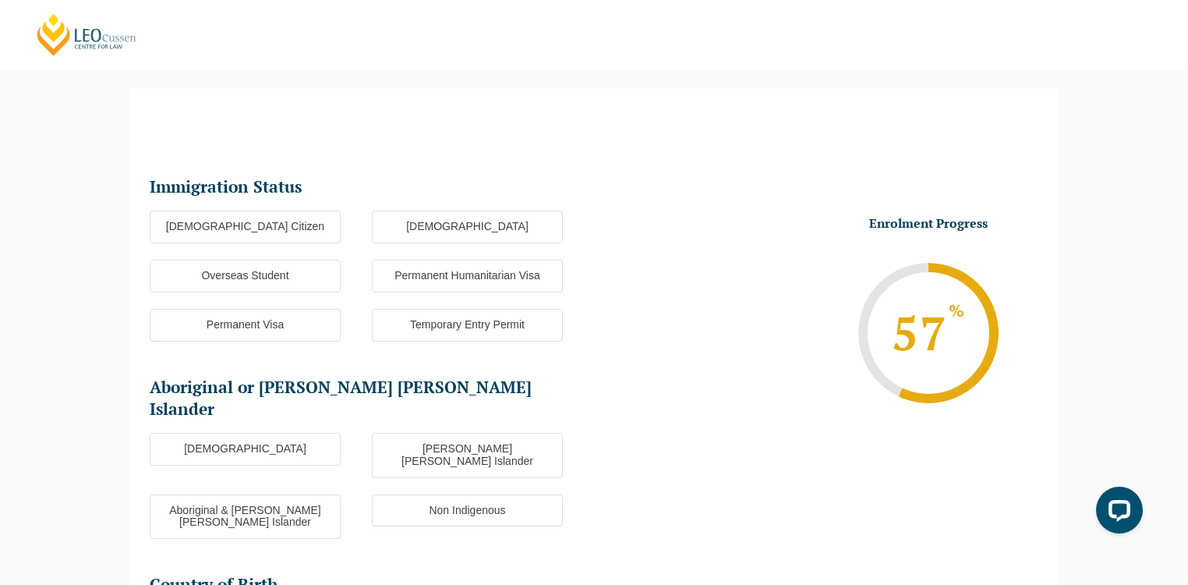
click at [267, 316] on label "Permanent Visa" at bounding box center [245, 325] width 191 height 33
click at [0, 0] on input "Permanent Visa" at bounding box center [0, 0] width 0 height 0
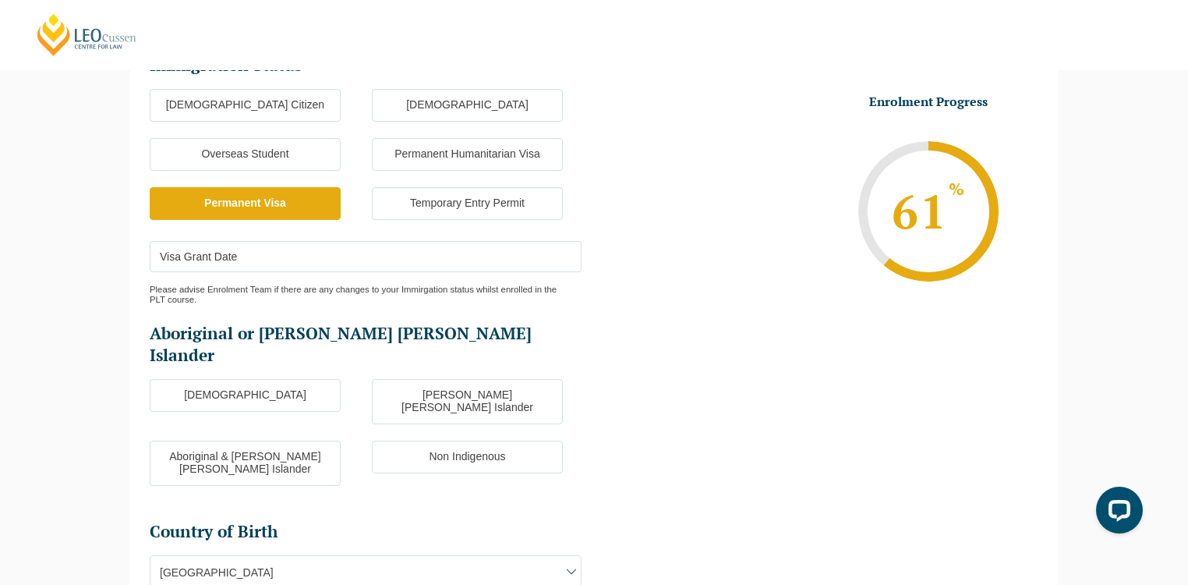
scroll to position [250, 0]
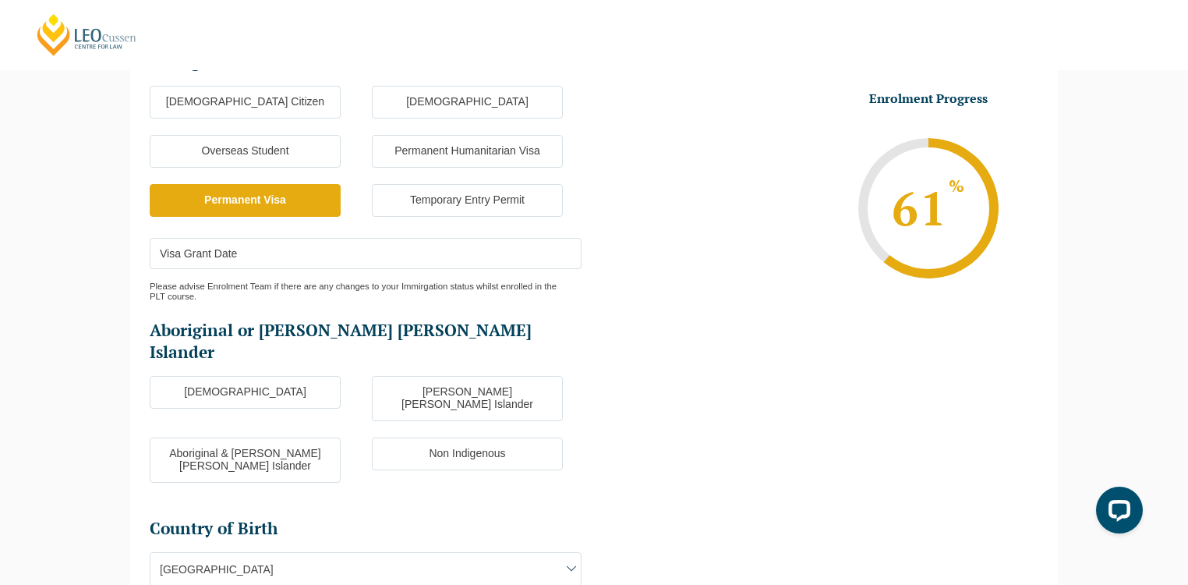
click at [295, 250] on input "Visa Grant Date" at bounding box center [366, 253] width 432 height 31
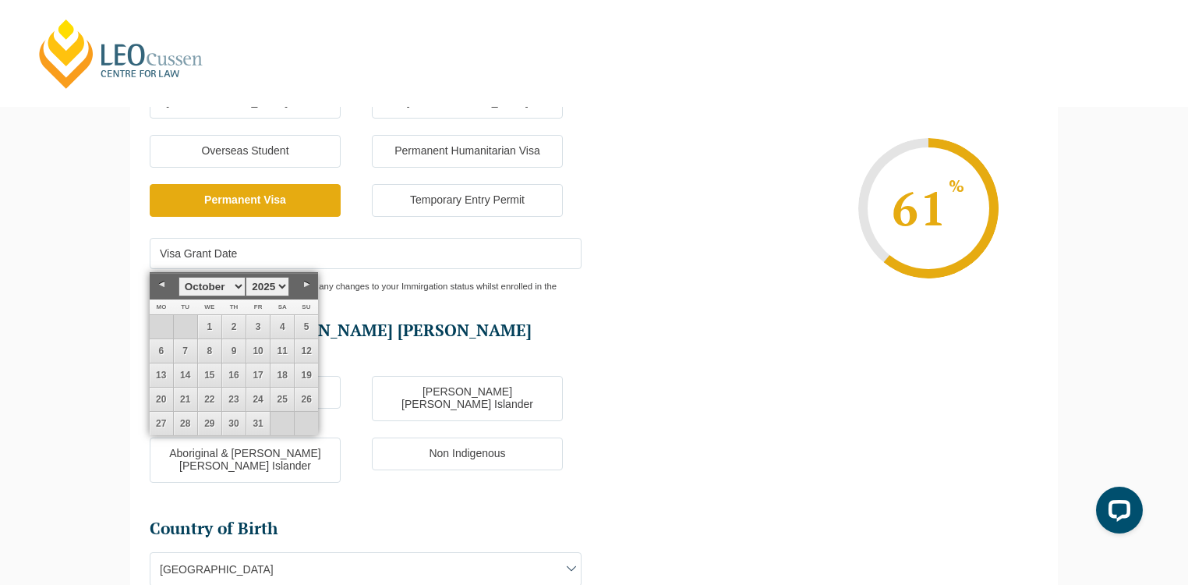
click at [277, 286] on select "1925 1926 1927 1928 1929 1930 1931 1932 1933 1934 1935 1936 1937 1938 1939 1940…" at bounding box center [268, 286] width 44 height 19
click at [239, 290] on select "January February March April May June July August September October November De…" at bounding box center [212, 286] width 67 height 19
click at [285, 397] on link "23" at bounding box center [282, 399] width 23 height 23
type input "23-03-2024"
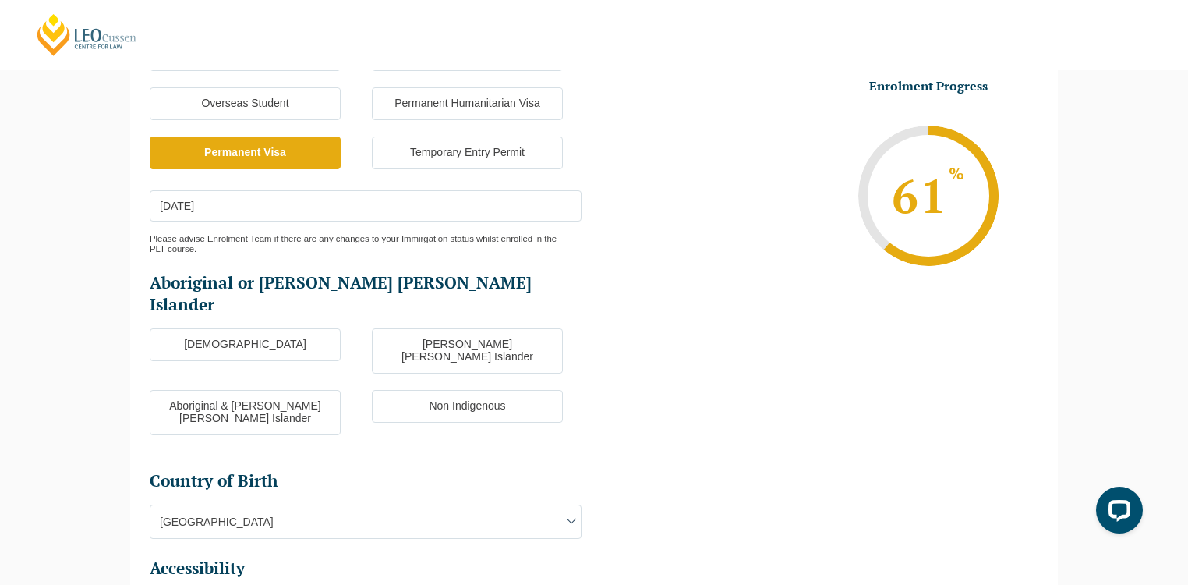
scroll to position [374, 0]
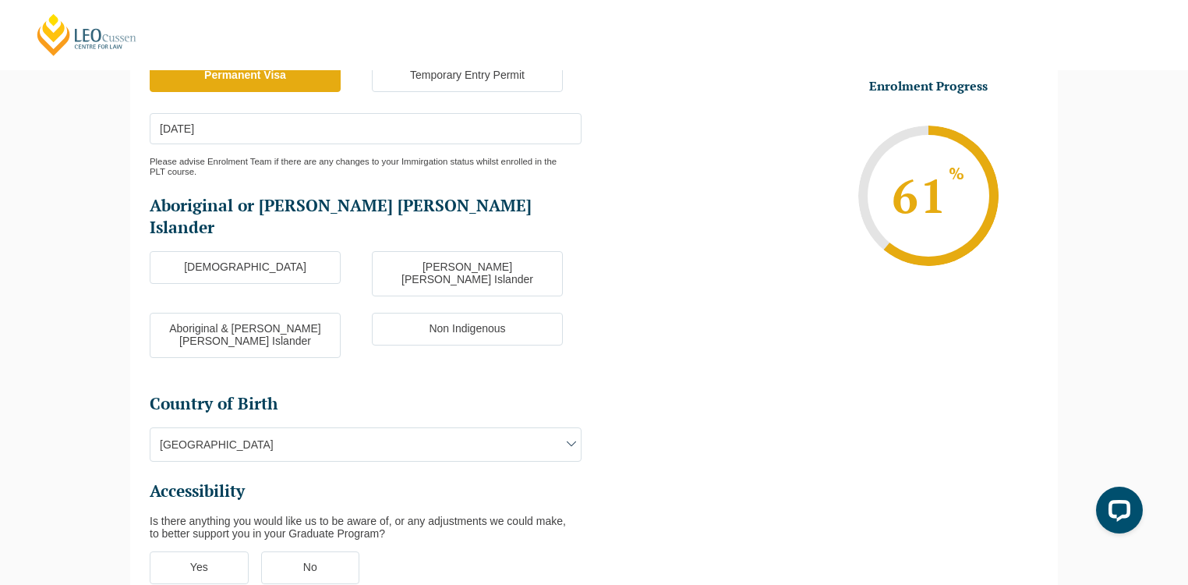
click at [427, 313] on label "Non Indigenous" at bounding box center [467, 329] width 191 height 33
click at [0, 0] on input "Non Indigenous" at bounding box center [0, 0] width 0 height 0
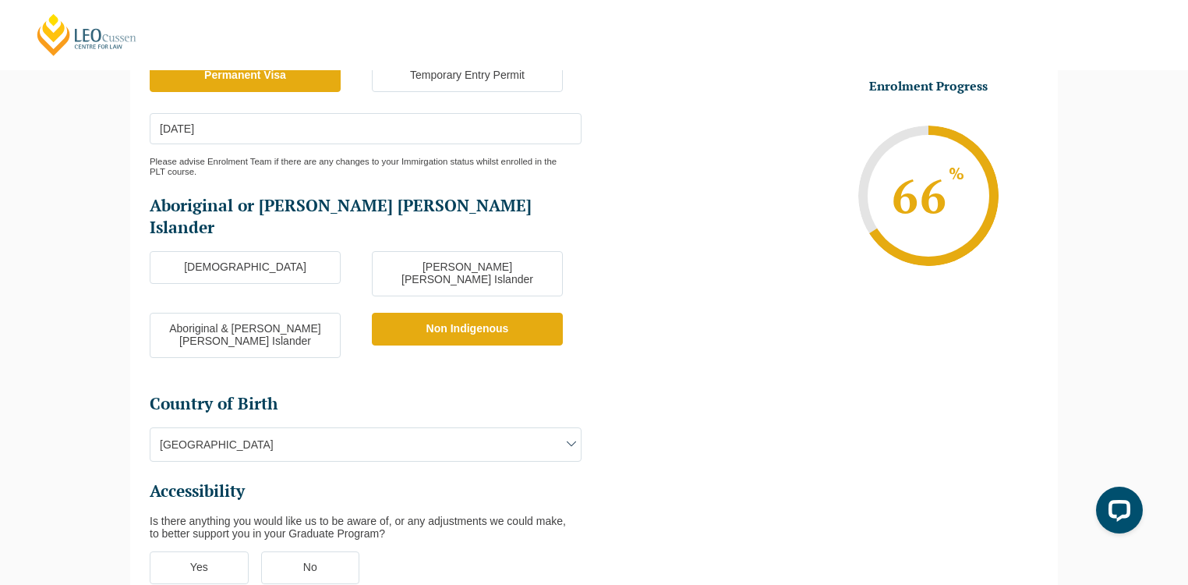
click at [278, 428] on span "Australia" at bounding box center [365, 444] width 430 height 33
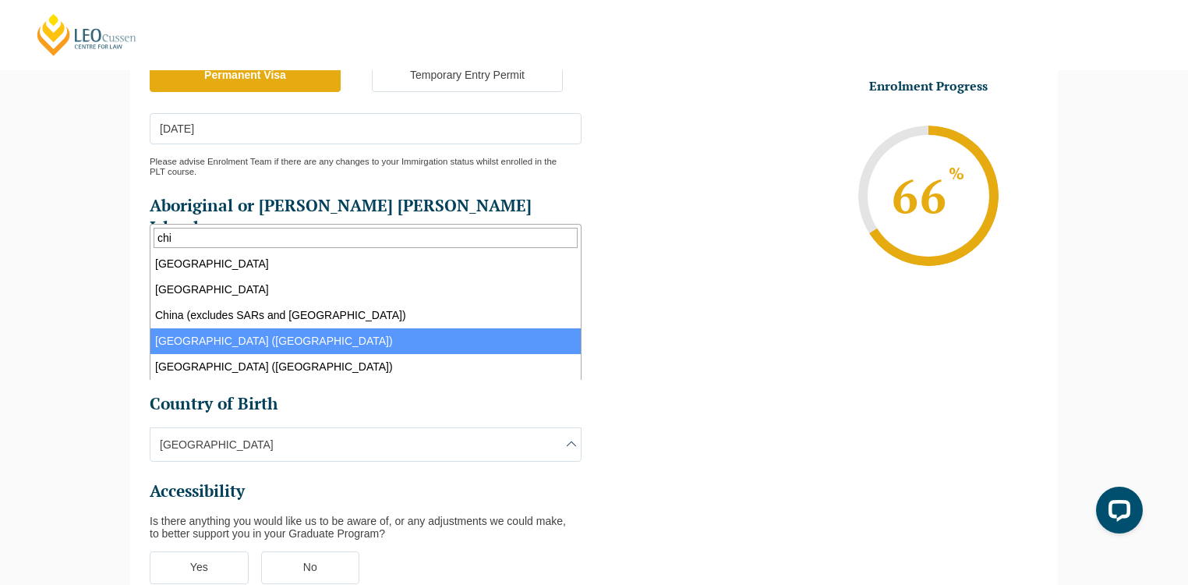
type input "chi"
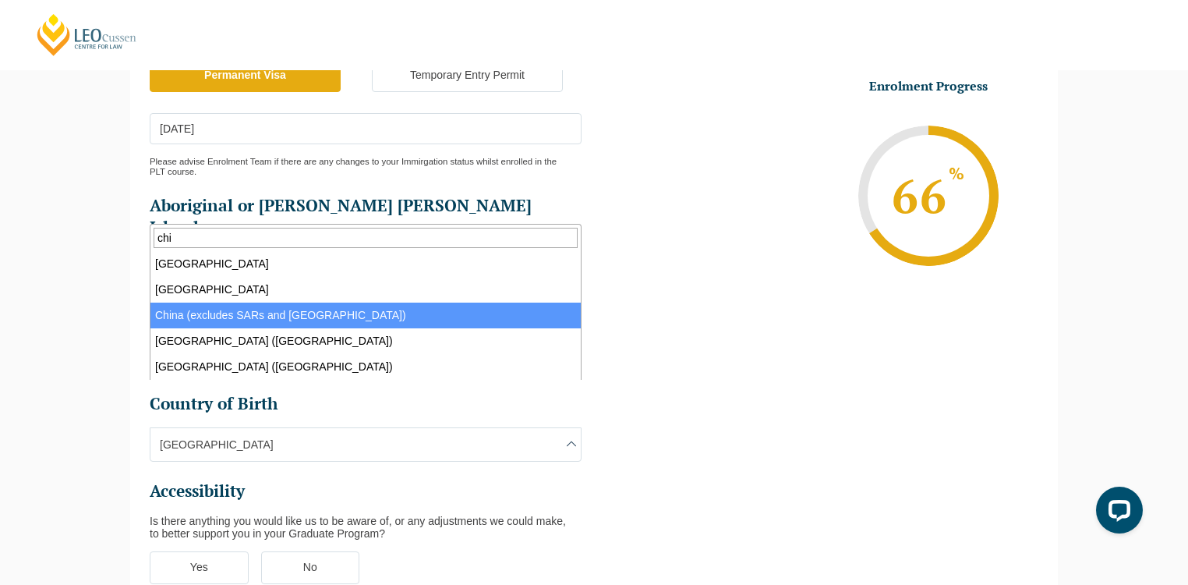
select select "China (excludes SARs and Taiwan) 6101"
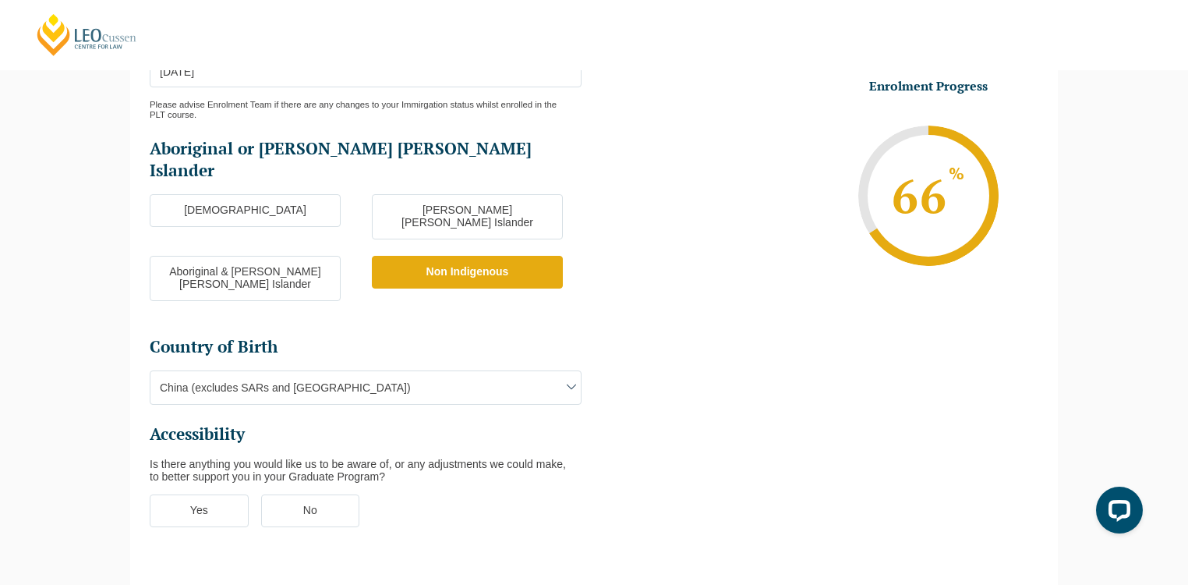
scroll to position [499, 0]
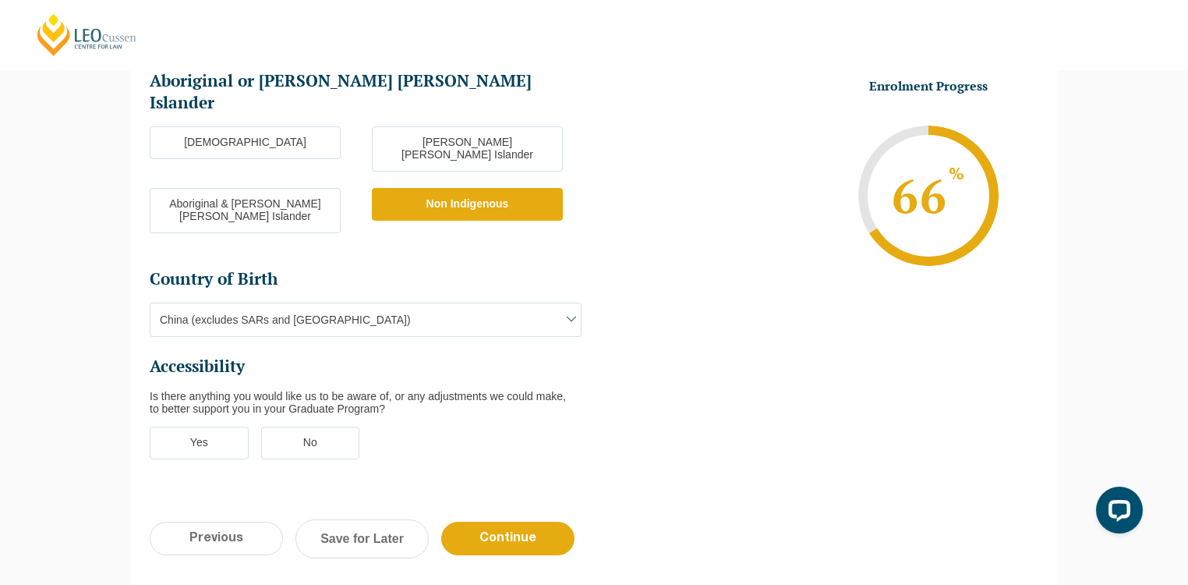
click at [295, 427] on label "No" at bounding box center [310, 443] width 99 height 33
click at [0, 0] on input "No" at bounding box center [0, 0] width 0 height 0
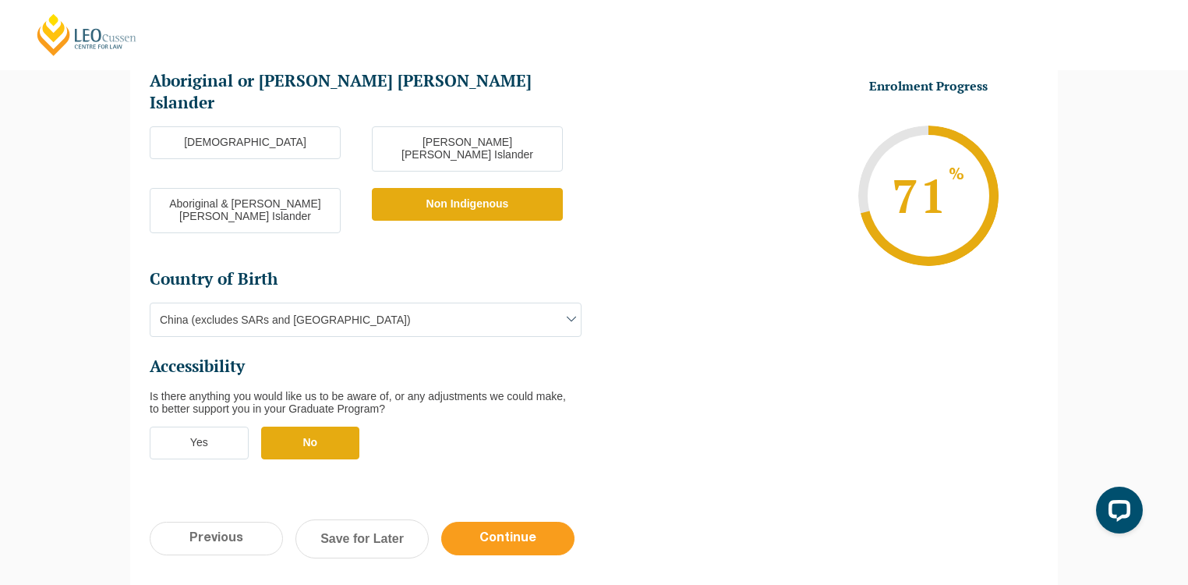
click at [504, 522] on input "Continue" at bounding box center [507, 539] width 133 height 34
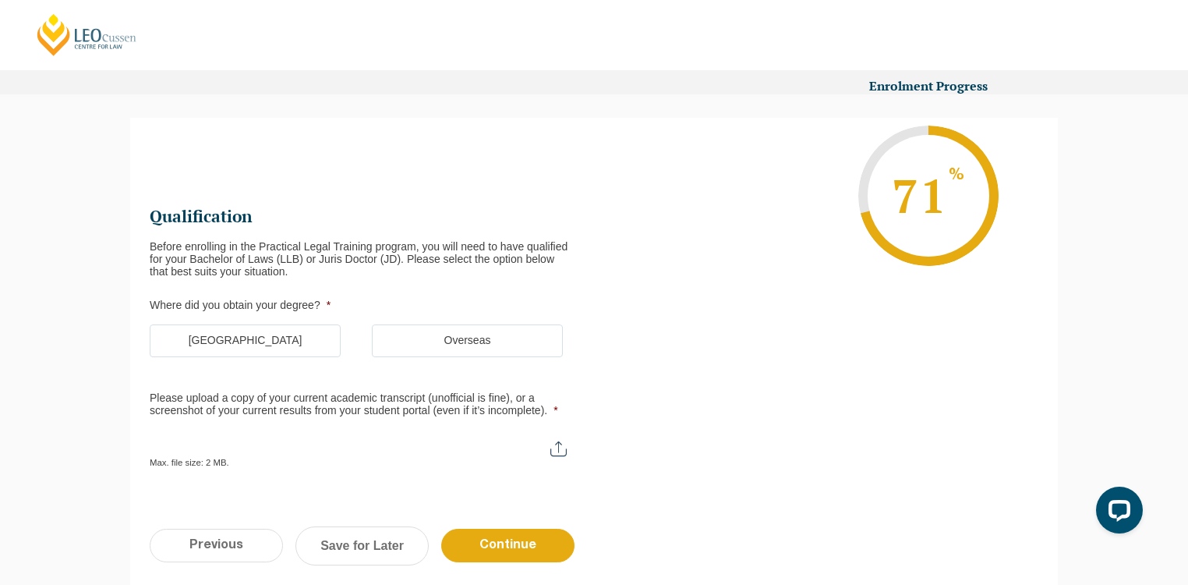
scroll to position [0, 0]
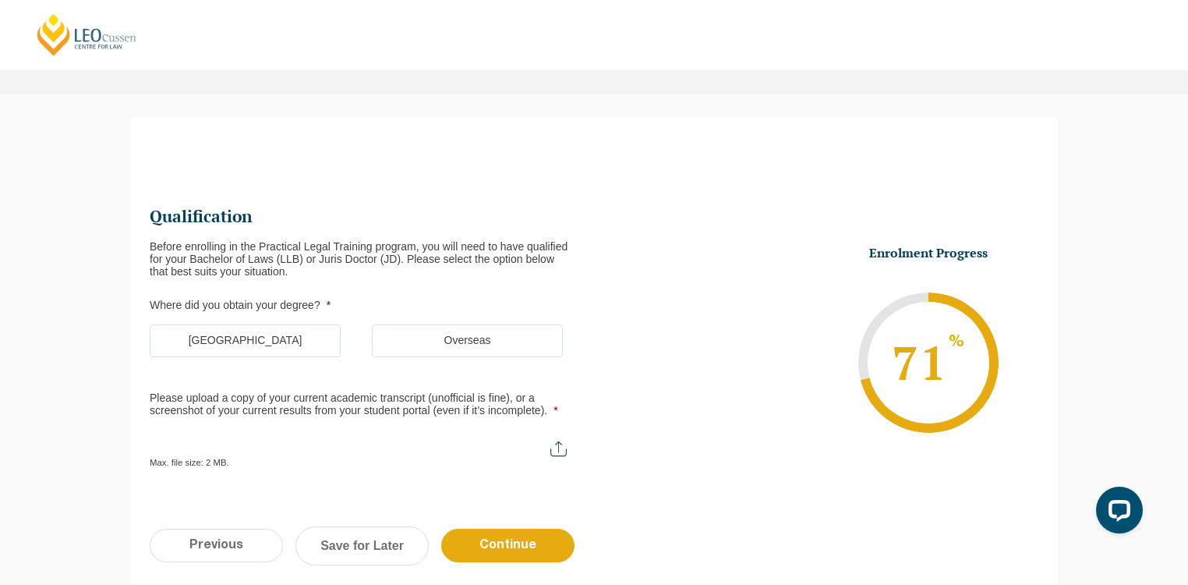
click at [282, 342] on label "Australia" at bounding box center [245, 340] width 191 height 33
click at [0, 0] on input "Australia" at bounding box center [0, 0] width 0 height 0
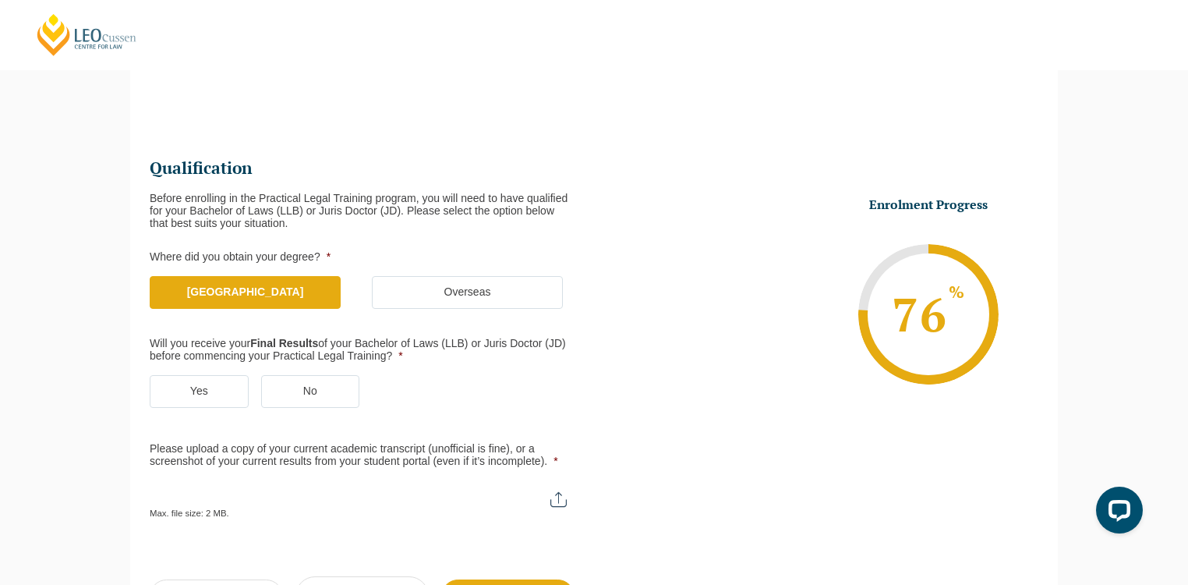
scroll to position [158, 0]
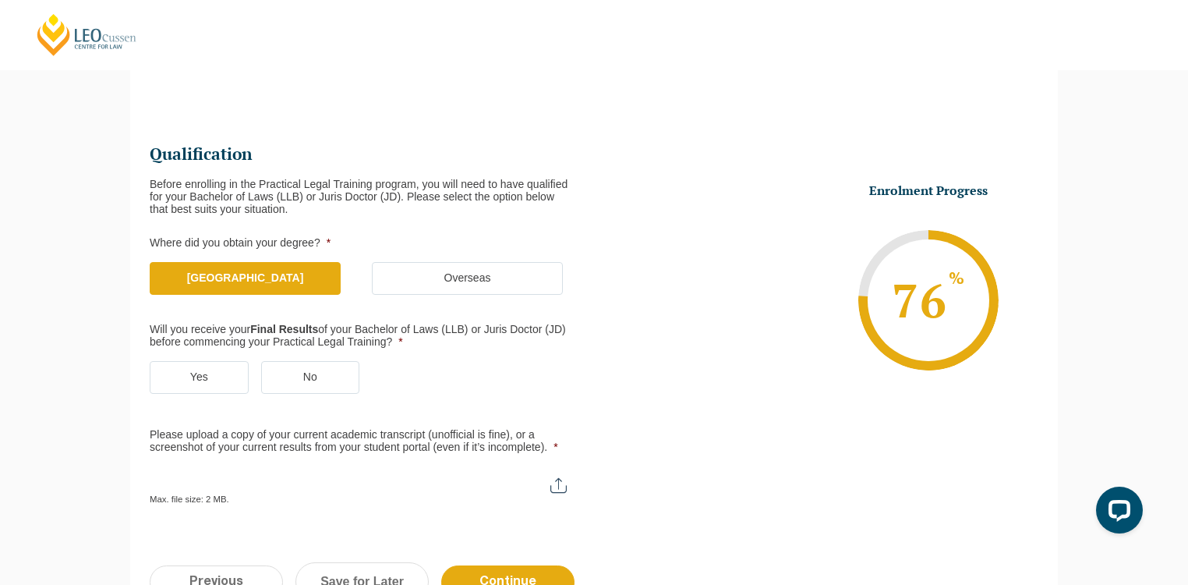
click at [328, 377] on label "No" at bounding box center [310, 377] width 99 height 33
click at [0, 0] on input "No" at bounding box center [0, 0] width 0 height 0
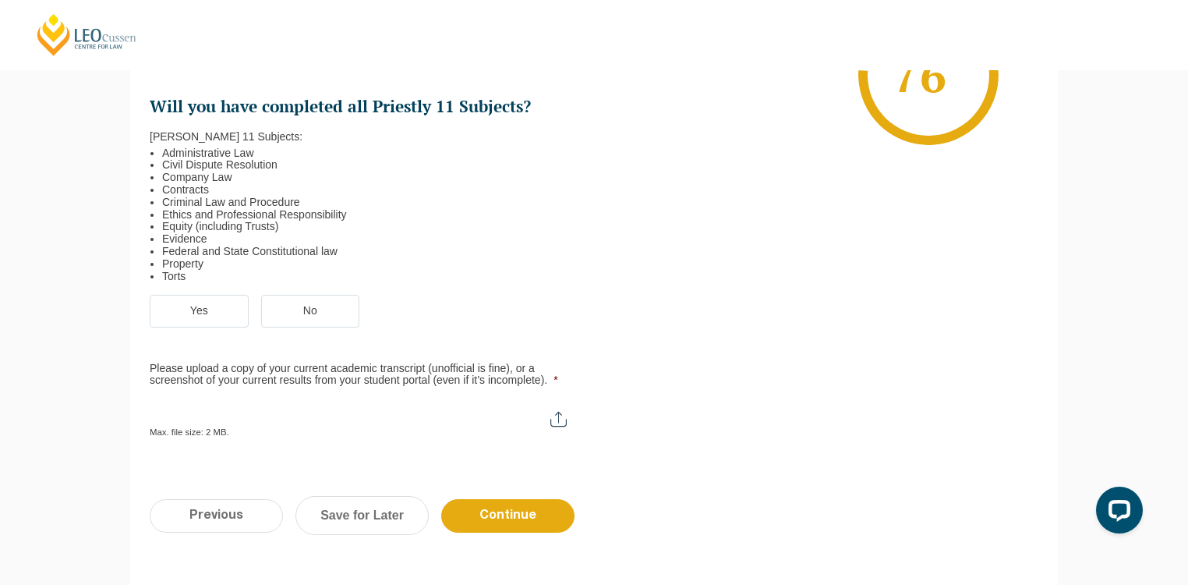
scroll to position [469, 0]
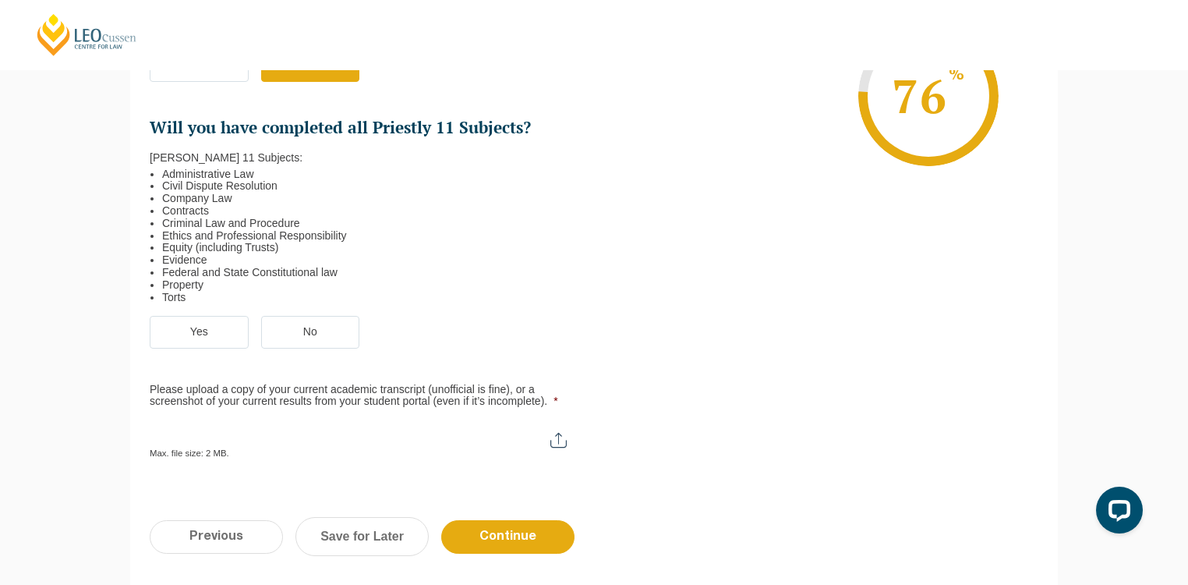
click at [230, 326] on label "Yes" at bounding box center [199, 332] width 99 height 33
click at [0, 0] on input "Yes" at bounding box center [0, 0] width 0 height 0
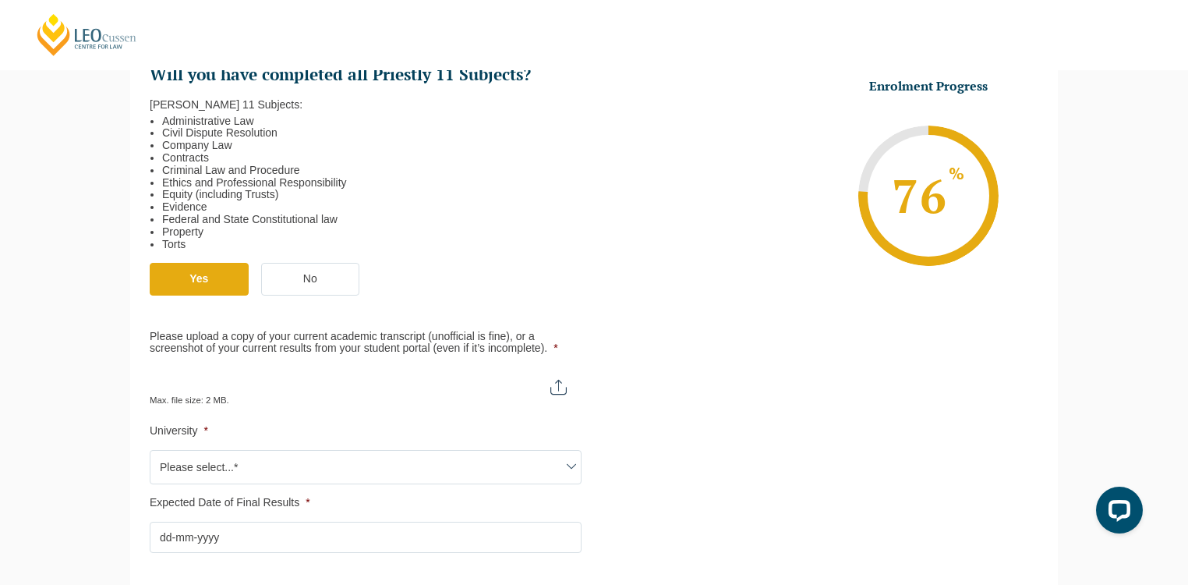
scroll to position [594, 0]
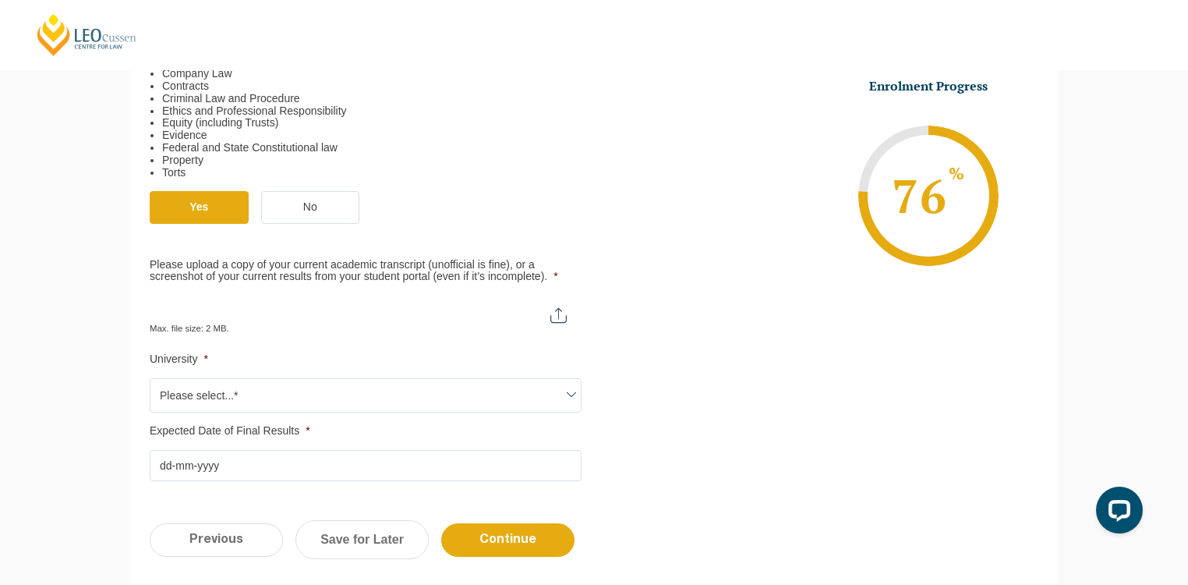
click at [302, 317] on input "Please upload a copy of your current academic transcript (unofficial is fine), …" at bounding box center [366, 309] width 432 height 27
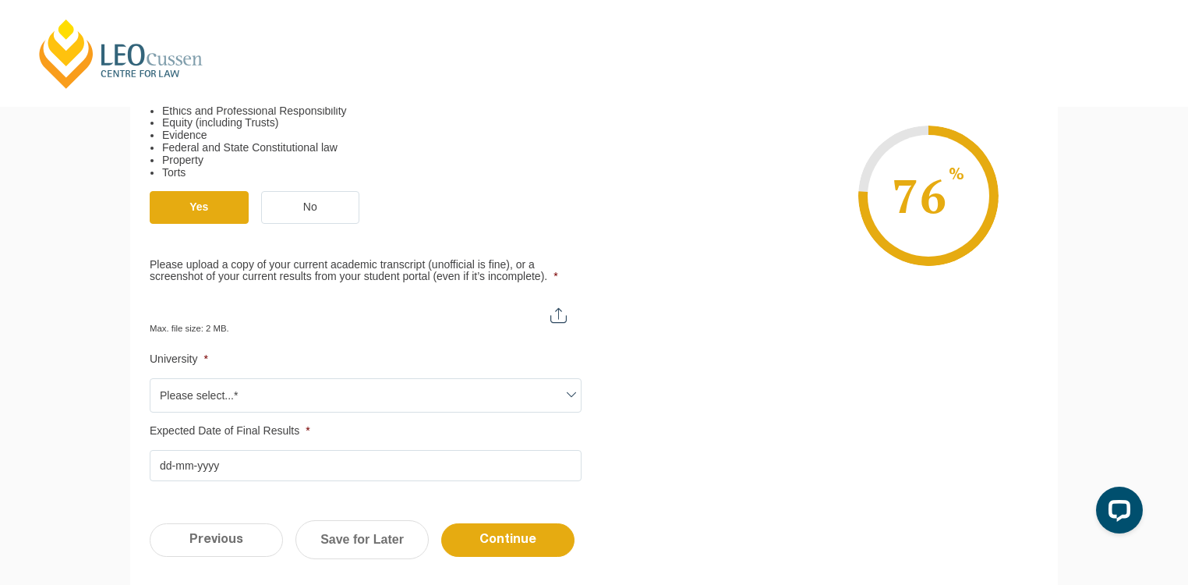
click at [451, 264] on label "Please upload a copy of your current academic transcript (unofficial is fine), …" at bounding box center [366, 271] width 432 height 25
click at [451, 296] on input "Please upload a copy of your current academic transcript (unofficial is fine), …" at bounding box center [366, 309] width 432 height 27
click at [556, 310] on input "Please upload a copy of your current academic transcript (unofficial is fine), …" at bounding box center [366, 309] width 432 height 27
type input "C:\fakepath\UNE Enrolment - Unit Results (unofficial).pdf"
click at [334, 392] on span "Please select...*" at bounding box center [365, 395] width 430 height 33
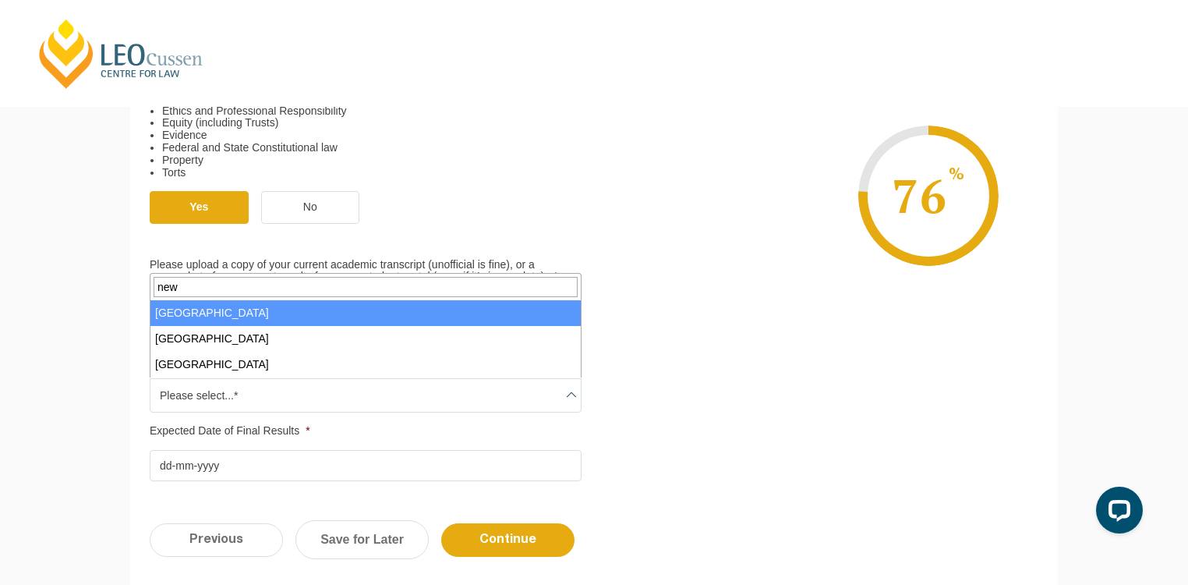
type input "new"
select select "University of New England"
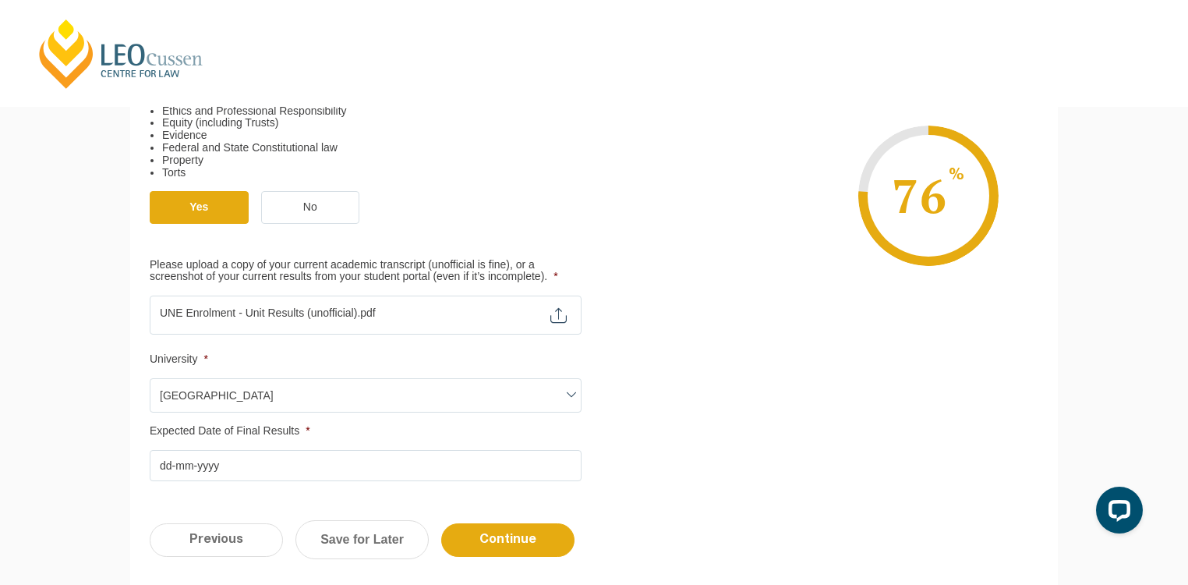
click at [264, 469] on input "Expected Date of Final Results *" at bounding box center [366, 465] width 432 height 31
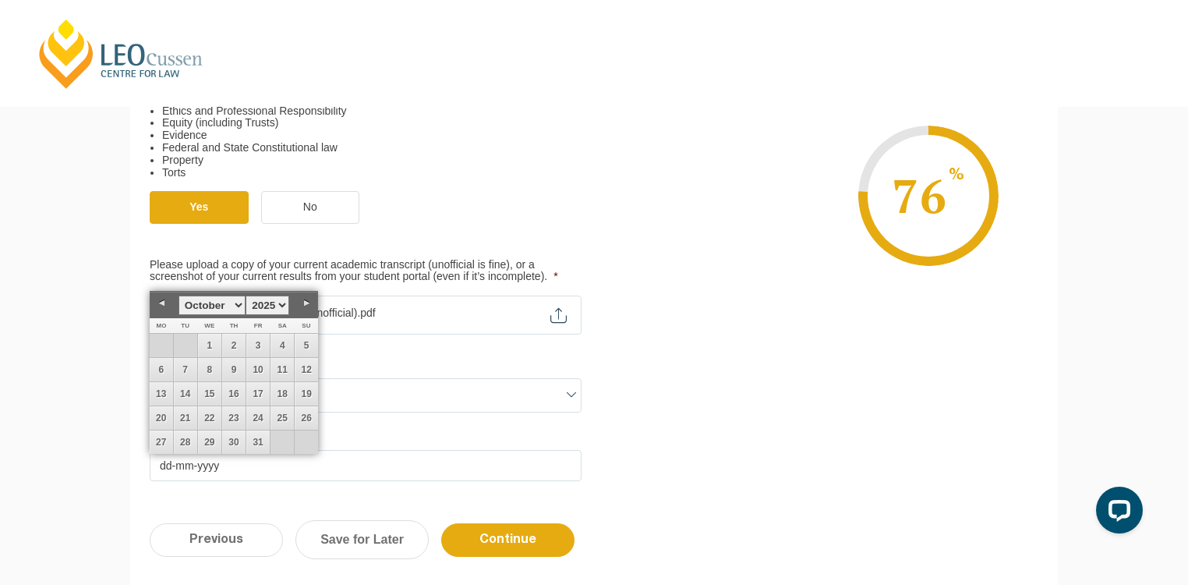
click at [240, 301] on select "January February March April May June July August September October November De…" at bounding box center [212, 305] width 67 height 19
click at [281, 301] on select "1925 1926 1927 1928 1929 1930 1931 1932 1933 1934 1935 1936 1937 1938 1939 1940…" at bounding box center [268, 305] width 44 height 19
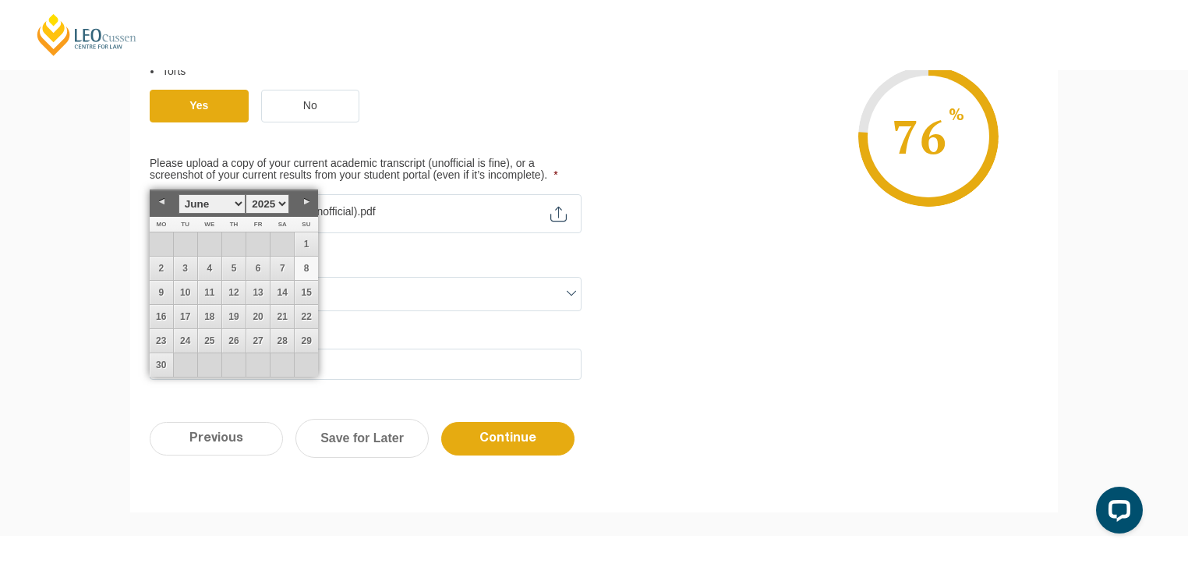
scroll to position [719, 0]
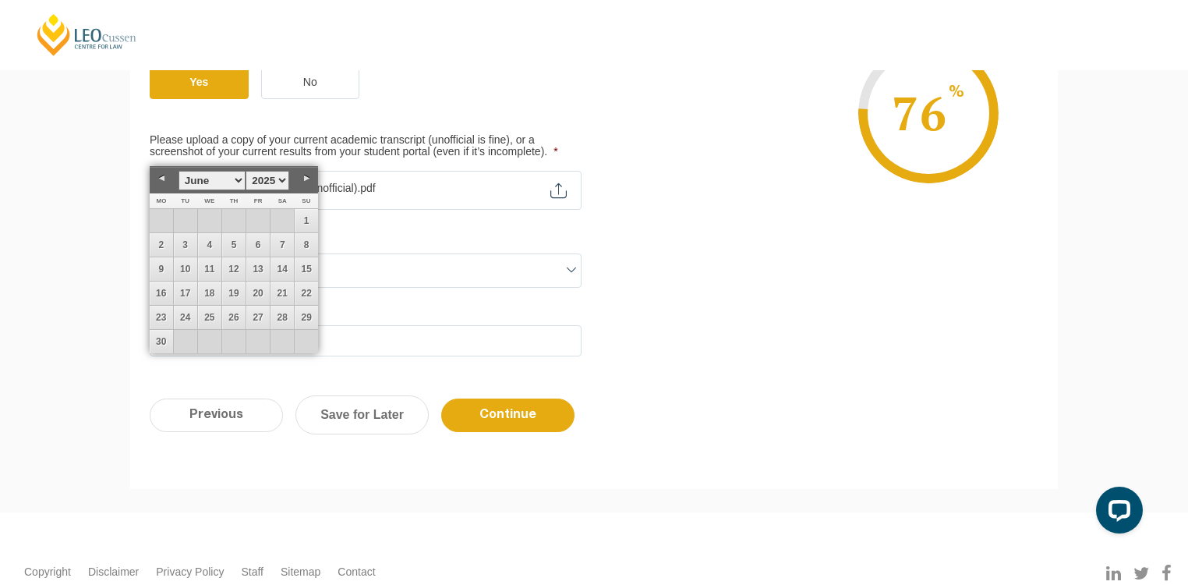
click at [278, 184] on select "1925 1926 1927 1928 1929 1930 1931 1932 1933 1934 1935 1936 1937 1938 1939 1940…" at bounding box center [268, 180] width 44 height 19
click at [259, 246] on link "12" at bounding box center [257, 244] width 23 height 23
type input "12-06-2026"
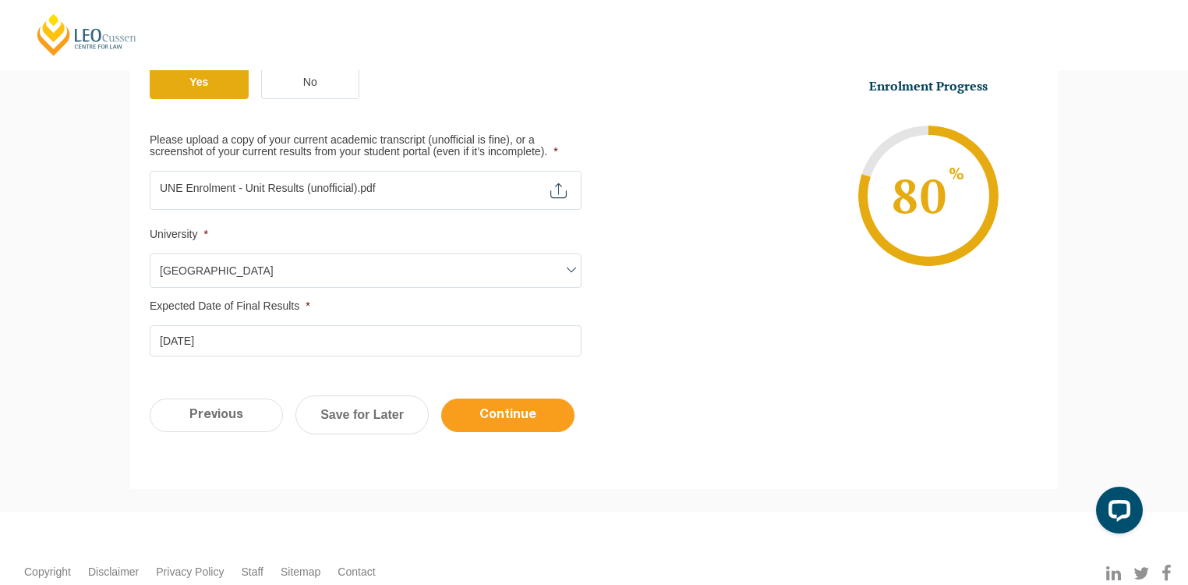
click at [508, 414] on input "Continue" at bounding box center [507, 415] width 133 height 34
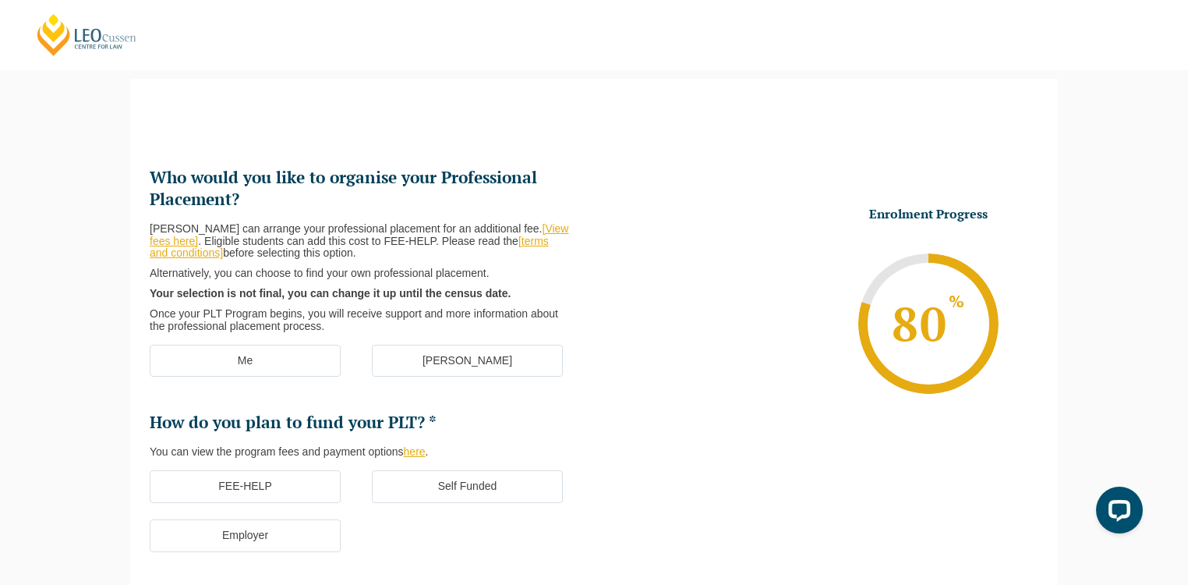
scroll to position [0, 0]
click at [256, 359] on label "Me" at bounding box center [245, 361] width 191 height 33
click at [0, 0] on input "Me" at bounding box center [0, 0] width 0 height 0
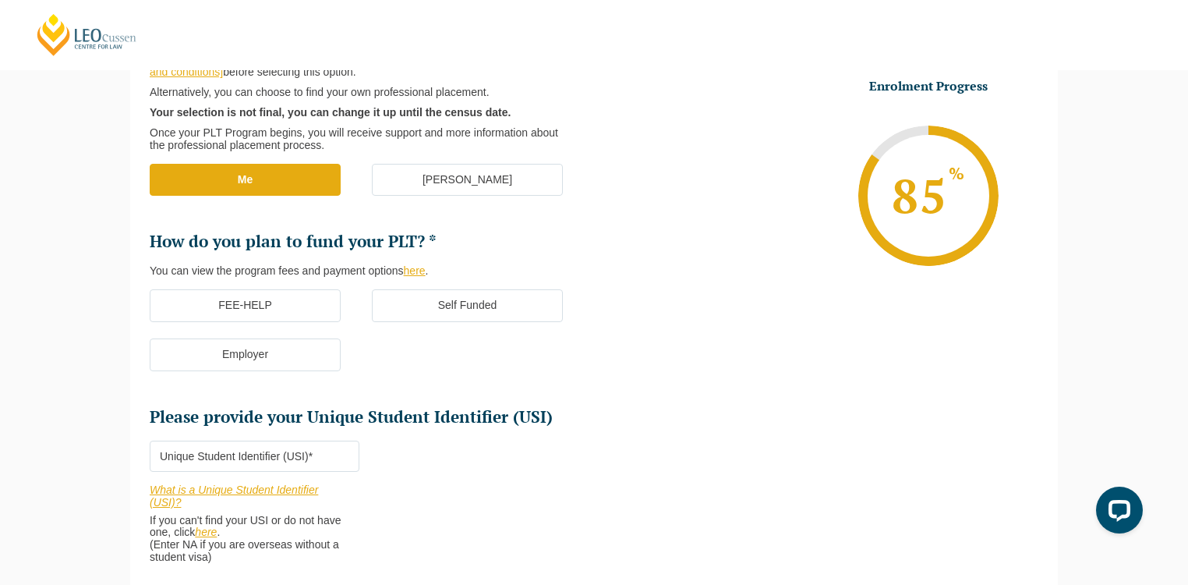
scroll to position [321, 0]
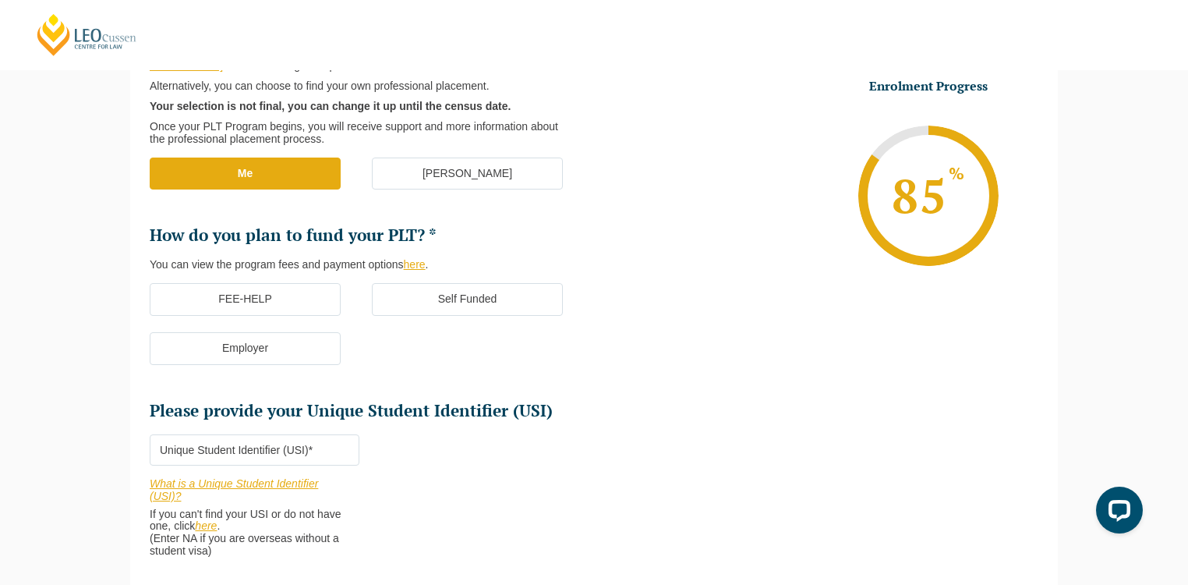
click at [417, 305] on label "Self Funded" at bounding box center [467, 299] width 191 height 33
click at [0, 0] on input "Self Funded" at bounding box center [0, 0] width 0 height 0
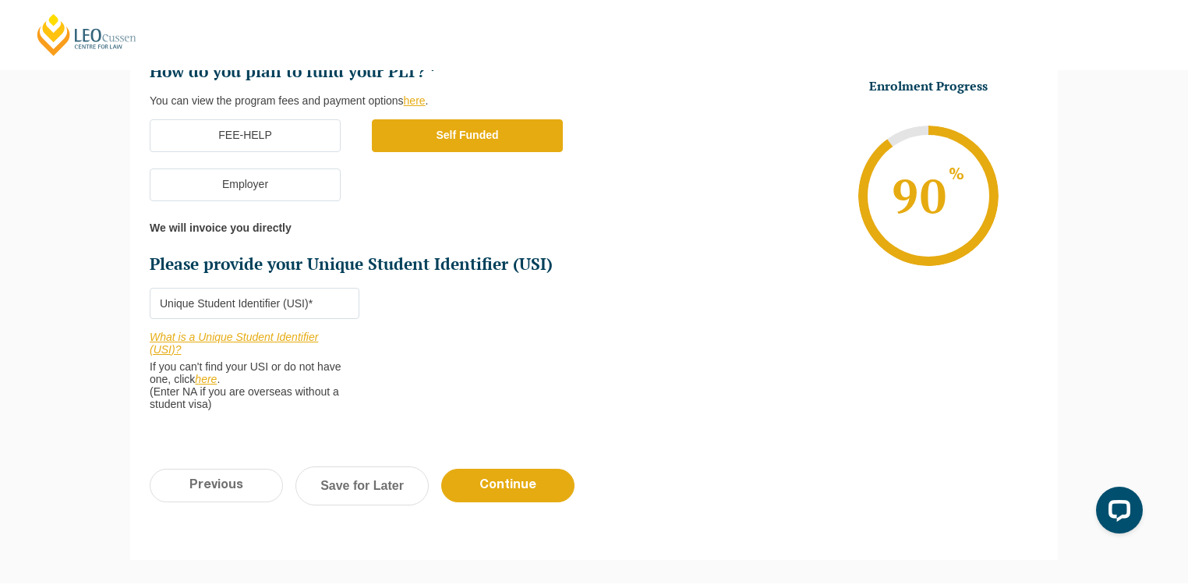
scroll to position [508, 0]
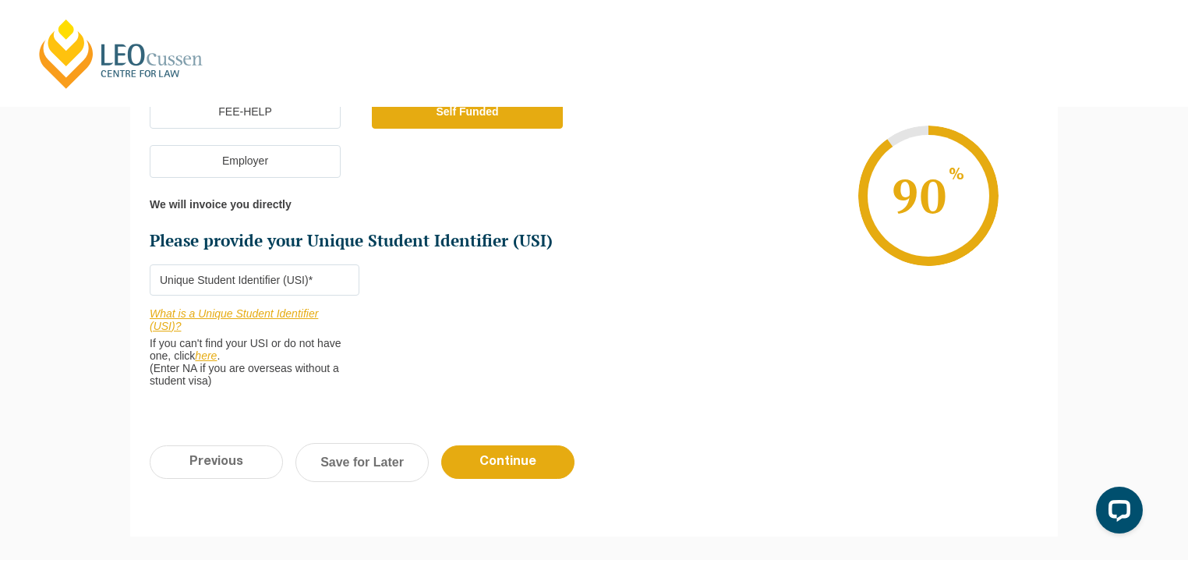
click at [253, 278] on input "Please provide your Unique Student Identifier (USI) *" at bounding box center [255, 279] width 210 height 31
paste input "T2J4R7FPWG"
type input "T2J4R7FPWG"
click at [512, 459] on input "Continue" at bounding box center [507, 462] width 133 height 34
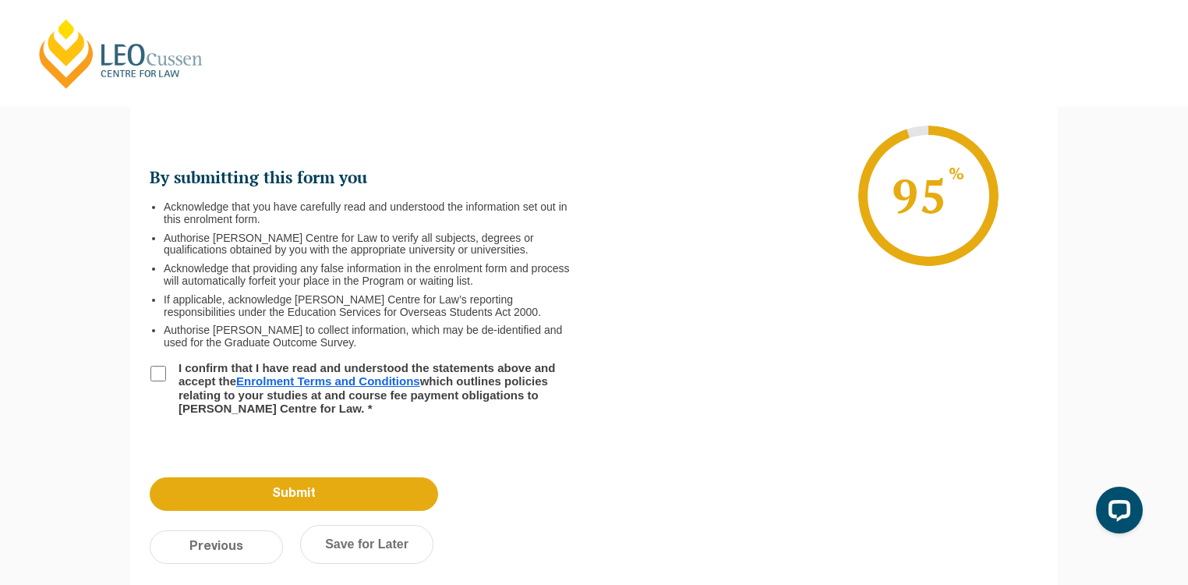
scroll to position [0, 0]
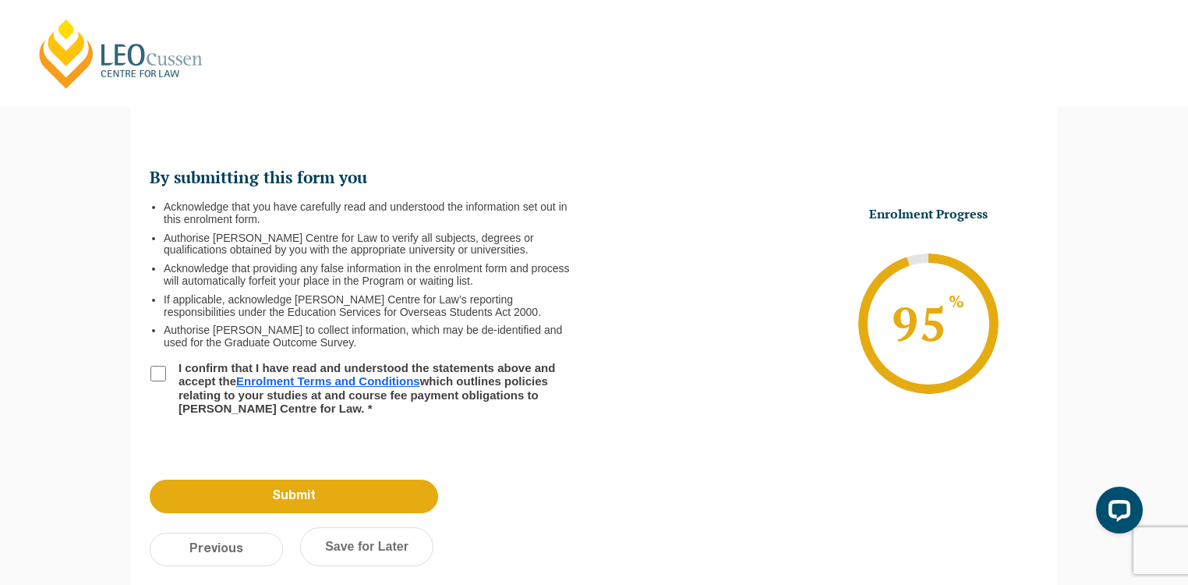
click at [150, 374] on input "I confirm that I have read and understood the statements above and accept the E…" at bounding box center [158, 374] width 16 height 16
checkbox input "true"
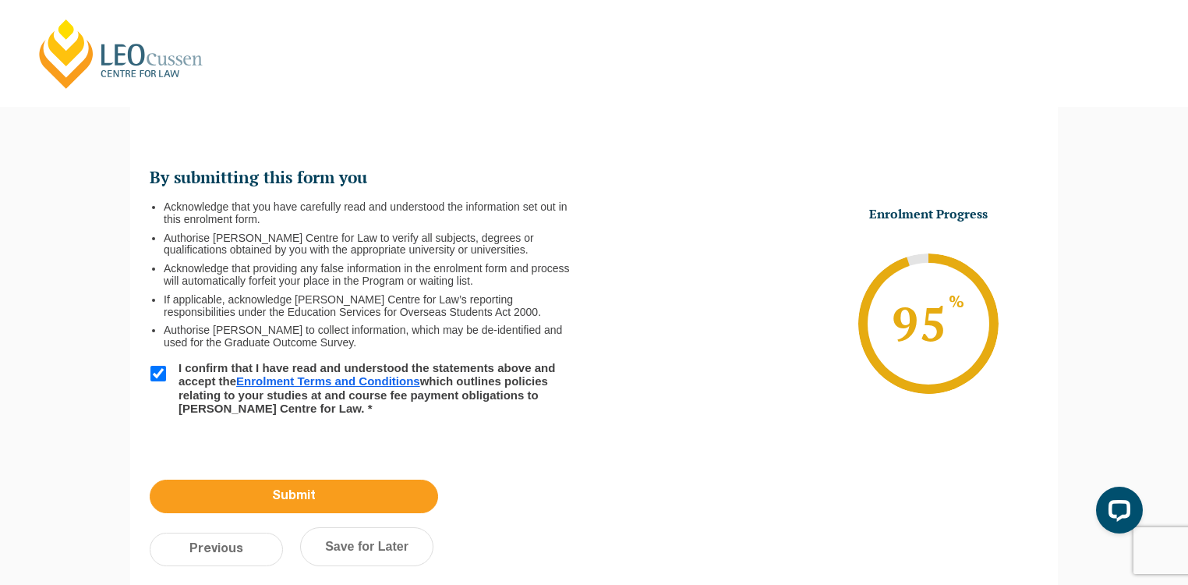
click at [346, 489] on input "Submit" at bounding box center [294, 497] width 289 height 34
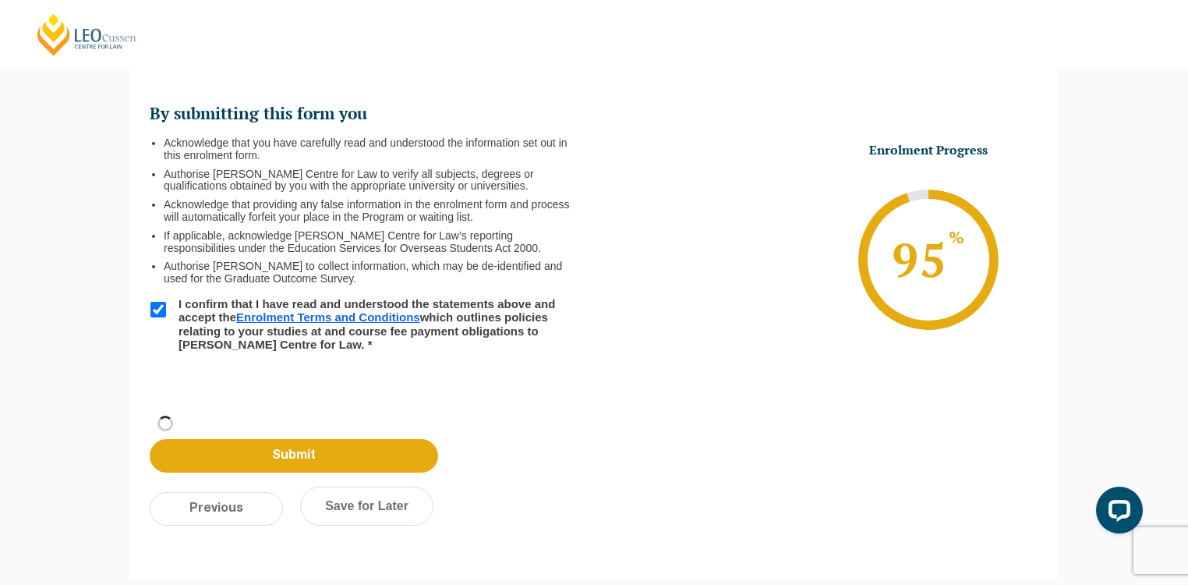
scroll to position [197, 0]
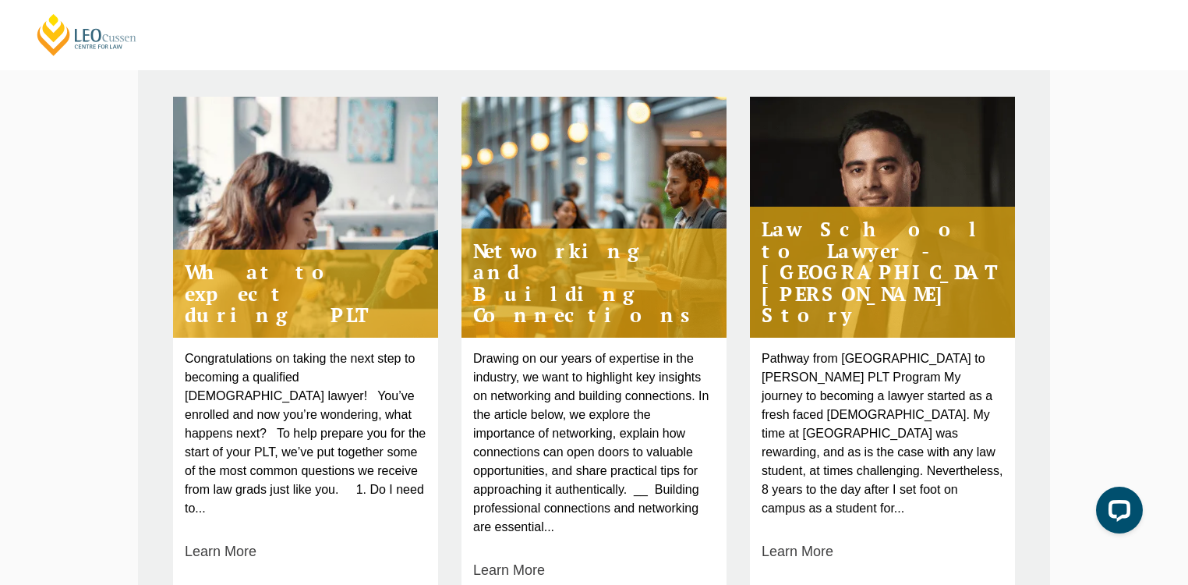
scroll to position [624, 0]
